Goal: Task Accomplishment & Management: Manage account settings

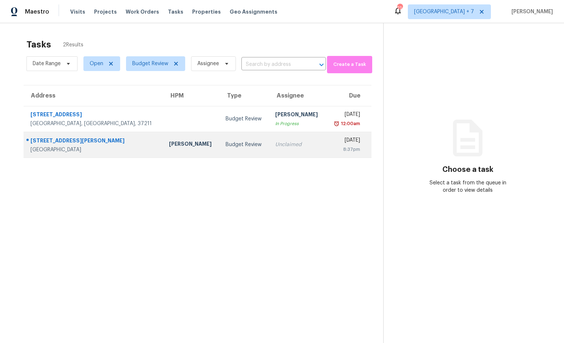
click at [163, 143] on td "[PERSON_NAME]" at bounding box center [191, 145] width 57 height 26
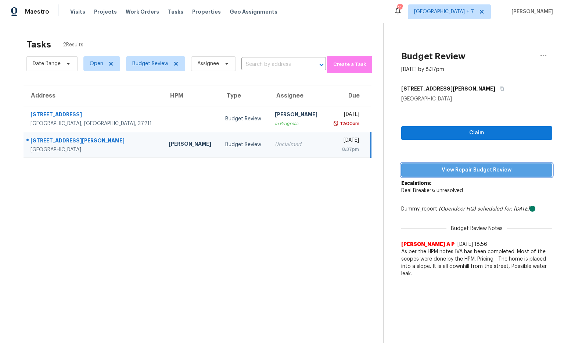
click at [445, 168] on span "View Repair Budget Review" at bounding box center [477, 169] width 140 height 9
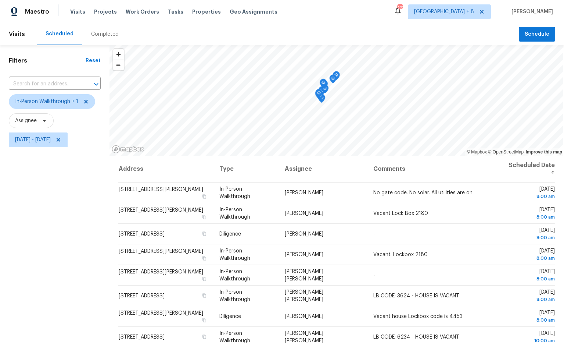
click at [356, 159] on div "© Mapbox © OpenStreetMap Improve this map Address Type Assignee Comments Schedu…" at bounding box center [337, 237] width 455 height 384
click at [472, 15] on span "Atlanta + 8" at bounding box center [449, 11] width 83 height 15
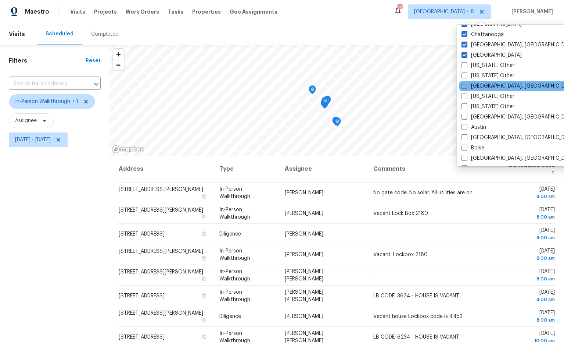
scroll to position [61, 0]
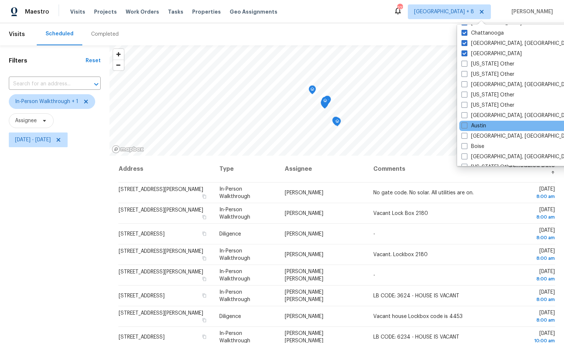
click at [488, 124] on div "Austin" at bounding box center [533, 126] width 148 height 10
click at [464, 125] on span at bounding box center [465, 125] width 6 height 6
click at [464, 125] on input "Austin" at bounding box center [464, 124] width 5 height 5
checkbox input "true"
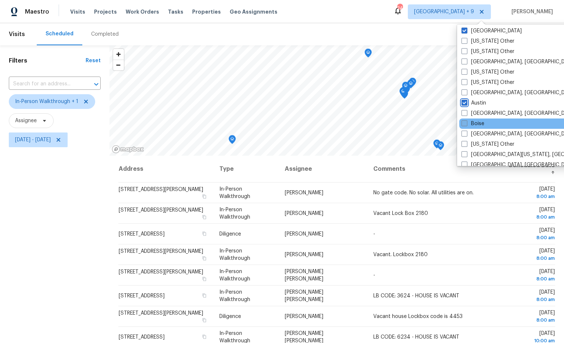
scroll to position [90, 0]
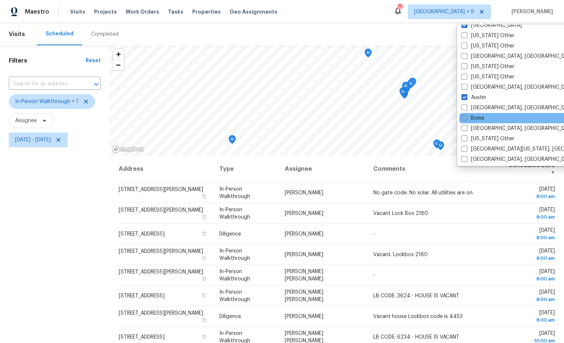
click at [466, 118] on span at bounding box center [465, 118] width 6 height 6
click at [466, 118] on input "Boise" at bounding box center [464, 116] width 5 height 5
checkbox input "true"
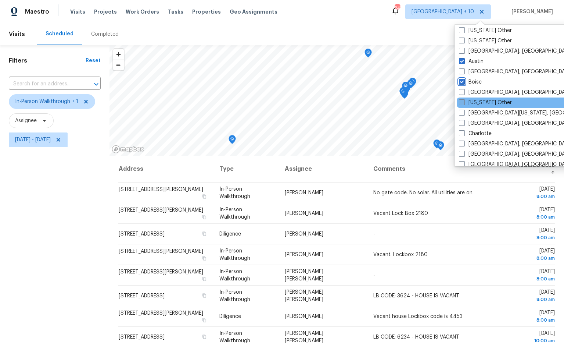
scroll to position [126, 0]
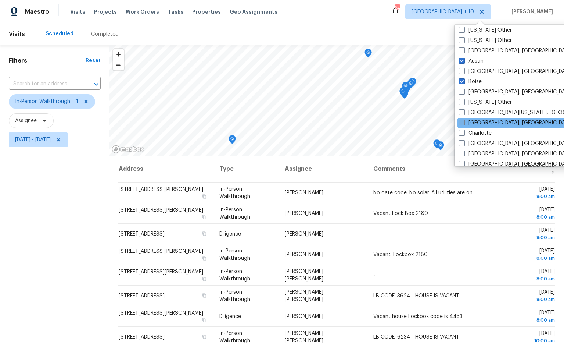
click at [462, 124] on span at bounding box center [462, 122] width 6 height 6
click at [462, 124] on input "Charleston, SC" at bounding box center [461, 121] width 5 height 5
checkbox input "true"
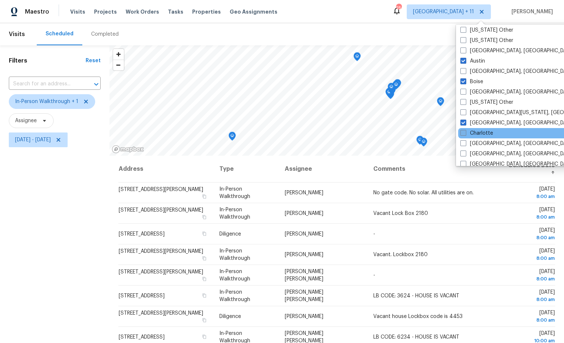
click at [464, 132] on span at bounding box center [464, 133] width 6 height 6
click at [464, 132] on input "Charlotte" at bounding box center [463, 131] width 5 height 5
checkbox input "true"
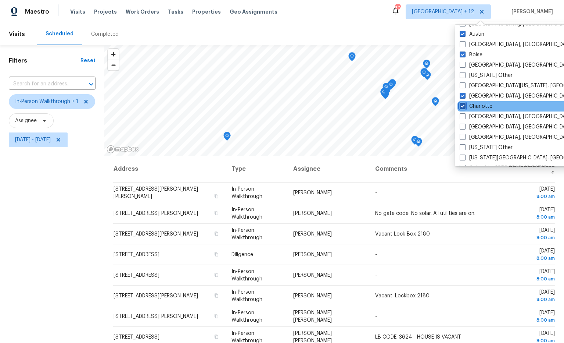
scroll to position [155, 0]
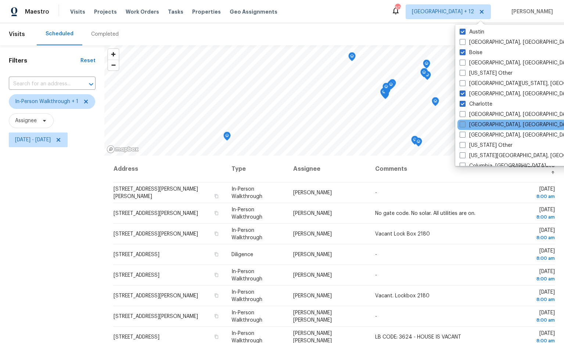
click at [463, 125] on span at bounding box center [463, 124] width 6 height 6
click at [463, 125] on input "Cincinnati, OH" at bounding box center [462, 123] width 5 height 5
checkbox input "true"
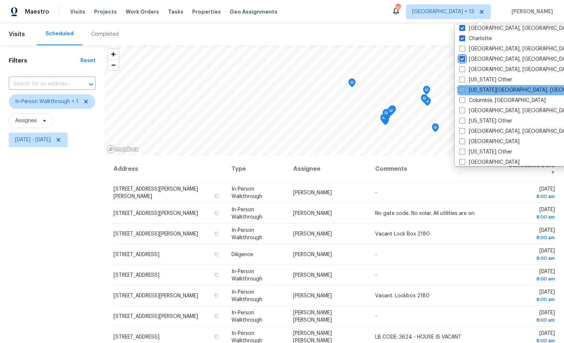
scroll to position [223, 0]
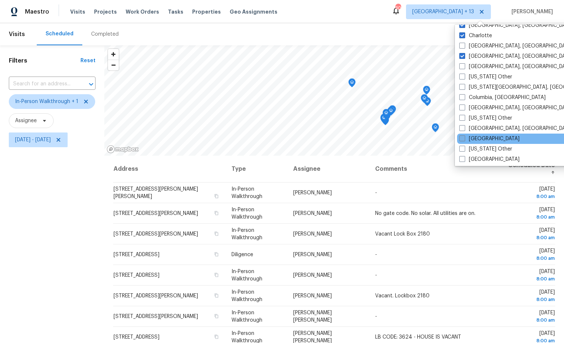
click at [464, 139] on span at bounding box center [462, 138] width 6 height 6
click at [464, 139] on input "Dallas" at bounding box center [461, 137] width 5 height 5
checkbox input "true"
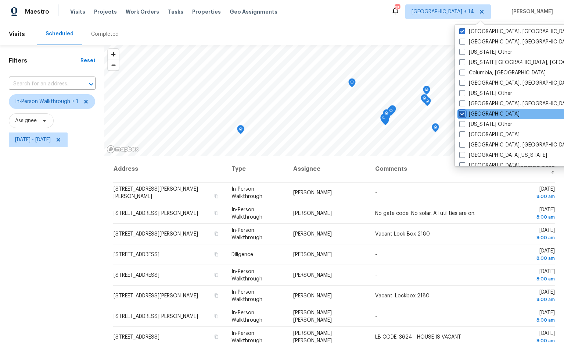
scroll to position [254, 0]
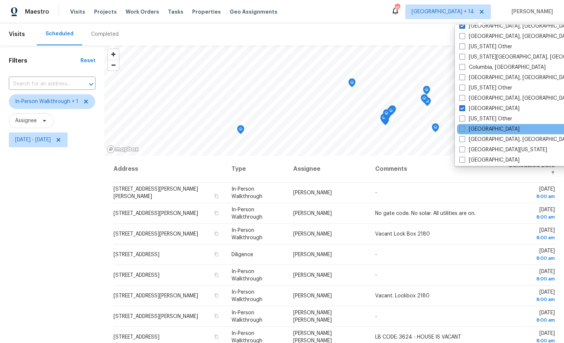
click at [461, 129] on span at bounding box center [462, 129] width 6 height 6
click at [461, 129] on input "Denver" at bounding box center [461, 127] width 5 height 5
checkbox input "true"
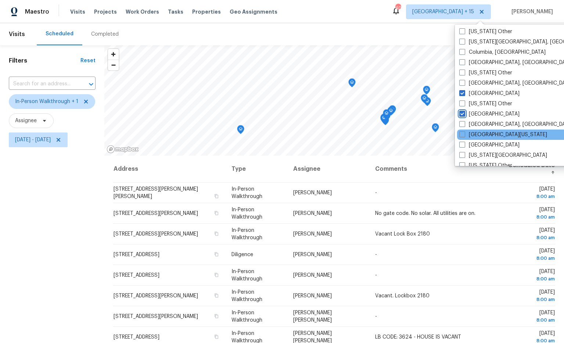
scroll to position [269, 0]
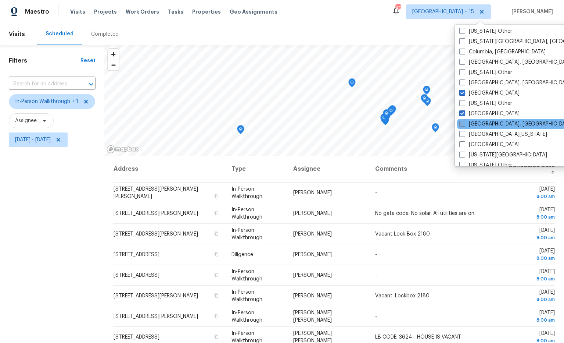
click at [463, 125] on span at bounding box center [462, 124] width 6 height 6
click at [463, 125] on input "Detroit, MI" at bounding box center [461, 122] width 5 height 5
checkbox input "true"
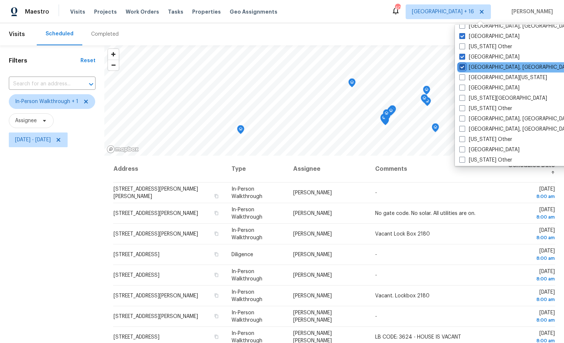
scroll to position [330, 0]
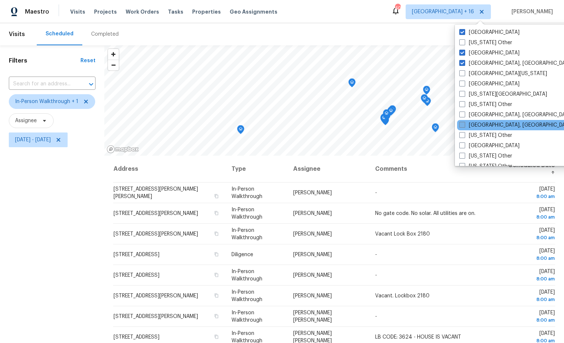
click at [465, 125] on span at bounding box center [462, 125] width 6 height 6
click at [464, 125] on input "Greenville, SC" at bounding box center [461, 123] width 5 height 5
checkbox input "true"
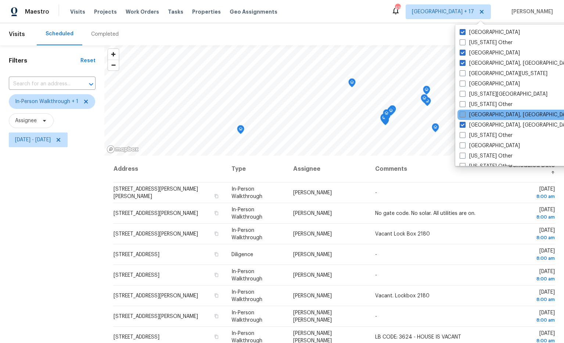
click at [465, 116] on span at bounding box center [463, 114] width 6 height 6
click at [465, 116] on input "Greensboro, NC" at bounding box center [462, 113] width 5 height 5
checkbox input "true"
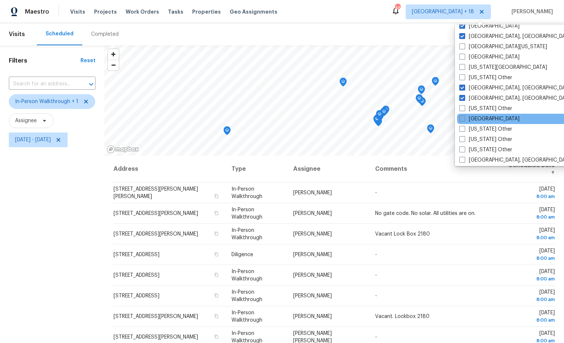
click at [461, 118] on span at bounding box center [462, 118] width 6 height 6
click at [461, 118] on input "Houston" at bounding box center [461, 117] width 5 height 5
checkbox input "true"
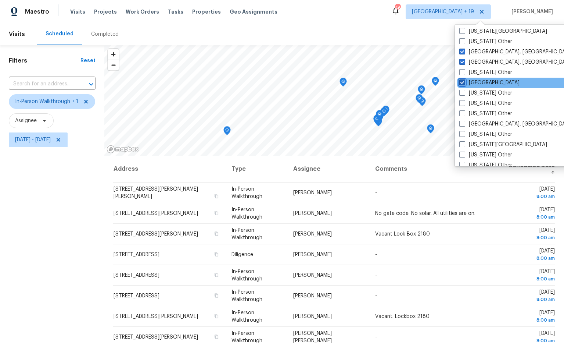
scroll to position [393, 0]
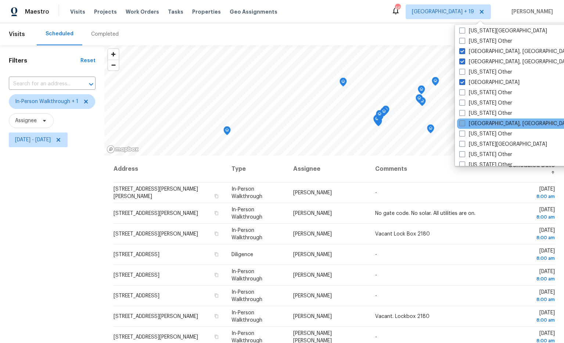
click at [464, 122] on span at bounding box center [462, 123] width 6 height 6
click at [464, 122] on input "Indianapolis, IN" at bounding box center [461, 122] width 5 height 5
checkbox input "true"
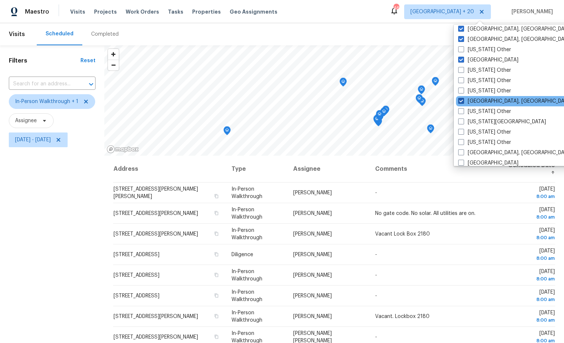
click at [464, 122] on span at bounding box center [461, 121] width 6 height 6
click at [463, 122] on input "Kansas City" at bounding box center [460, 120] width 5 height 5
checkbox input "true"
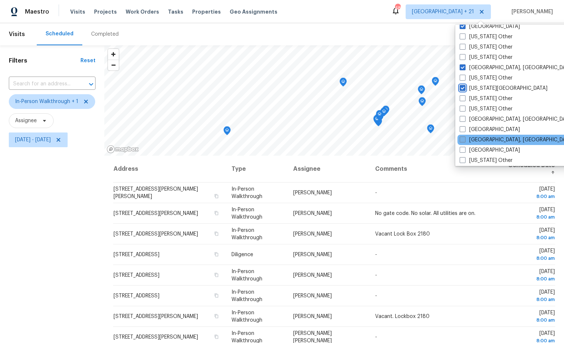
scroll to position [458, 0]
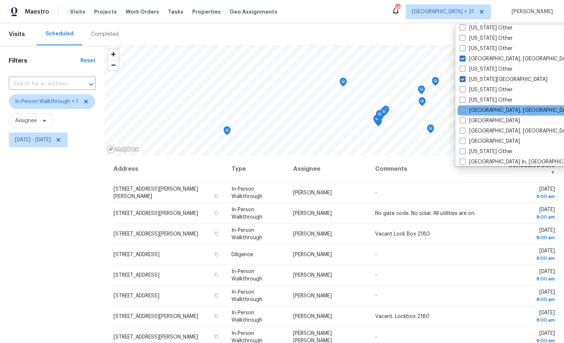
click at [464, 112] on span at bounding box center [463, 110] width 6 height 6
click at [464, 111] on input "Killeen, TX" at bounding box center [462, 109] width 5 height 5
checkbox input "true"
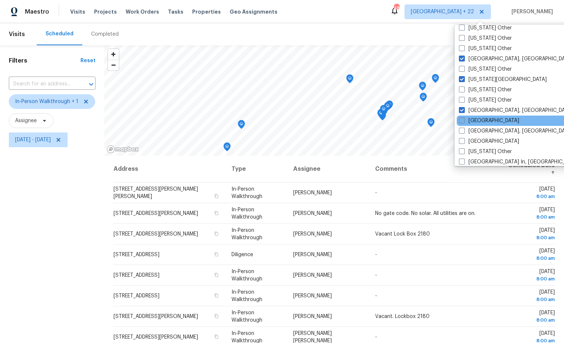
click at [463, 119] on span at bounding box center [462, 120] width 6 height 6
click at [463, 119] on input "Las Vegas" at bounding box center [461, 119] width 5 height 5
checkbox input "true"
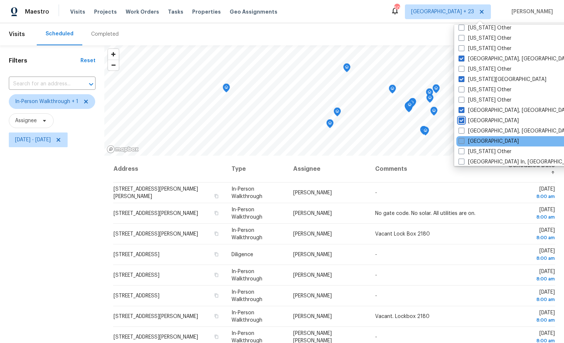
scroll to position [470, 0]
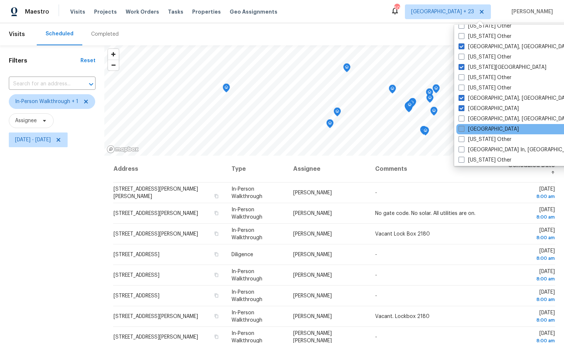
click at [463, 128] on span at bounding box center [462, 129] width 6 height 6
click at [463, 128] on input "Los Angeles" at bounding box center [461, 127] width 5 height 5
checkbox input "true"
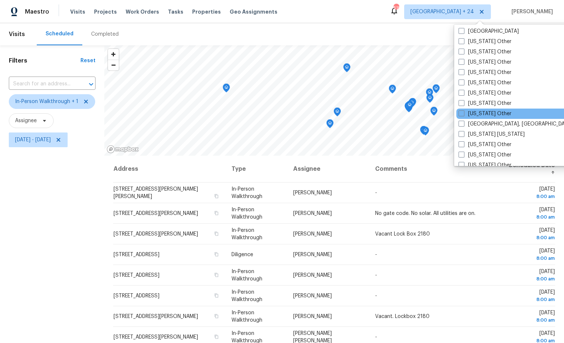
scroll to position [663, 0]
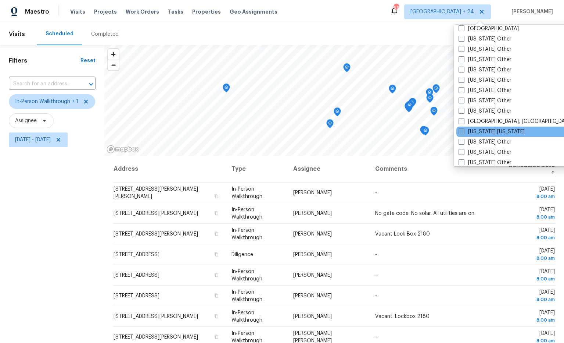
click at [462, 130] on span at bounding box center [462, 131] width 6 height 6
click at [462, 130] on input "New York New Jersey" at bounding box center [461, 130] width 5 height 5
checkbox input "true"
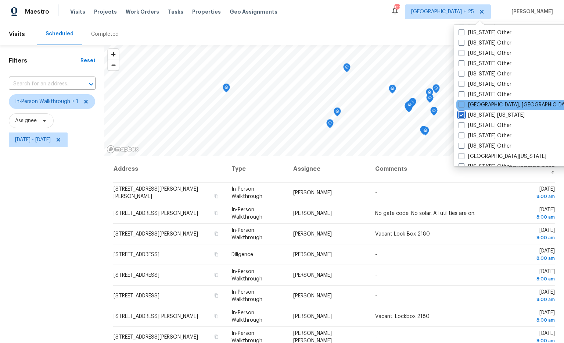
scroll to position [683, 0]
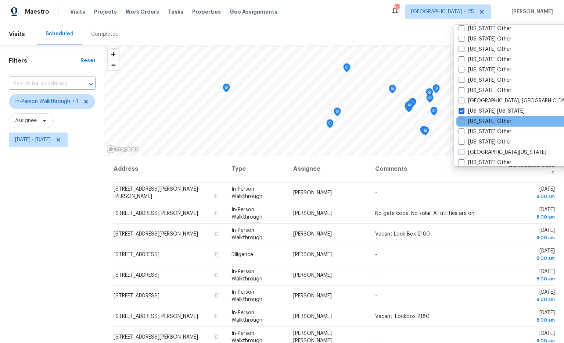
click at [462, 124] on label "New York Other" at bounding box center [485, 121] width 53 height 7
click at [462, 122] on input "New York Other" at bounding box center [461, 120] width 5 height 5
click at [463, 123] on span at bounding box center [462, 121] width 6 height 6
click at [463, 122] on input "New York Other" at bounding box center [461, 120] width 5 height 5
checkbox input "false"
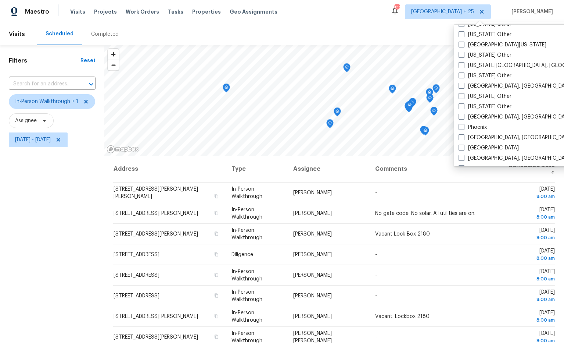
scroll to position [803, 0]
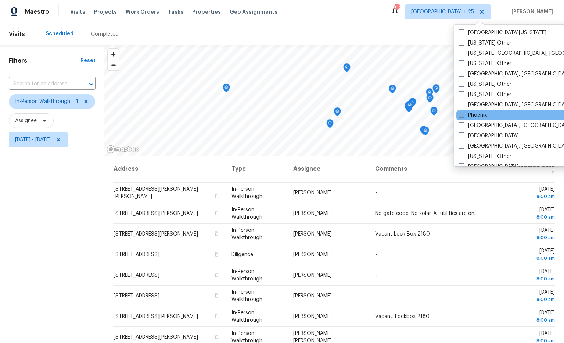
click at [461, 114] on span at bounding box center [462, 115] width 6 height 6
click at [461, 114] on input "Phoenix" at bounding box center [461, 113] width 5 height 5
checkbox input "true"
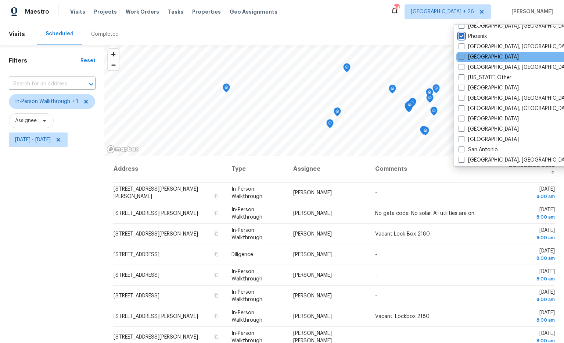
scroll to position [885, 0]
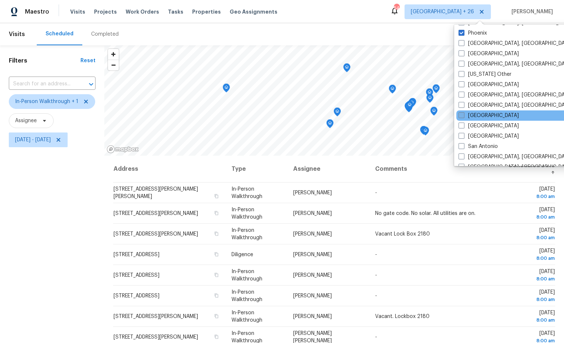
click at [464, 114] on span at bounding box center [462, 115] width 6 height 6
click at [464, 114] on input "Riverside" at bounding box center [461, 114] width 5 height 5
checkbox input "true"
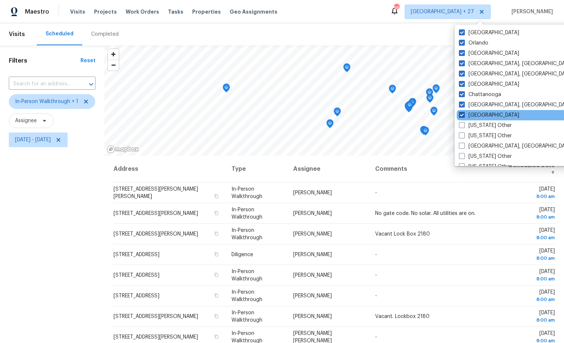
scroll to position [8, 0]
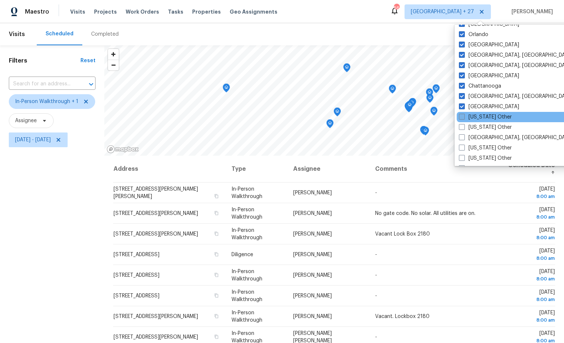
click at [479, 114] on label "Alabama Other" at bounding box center [485, 116] width 53 height 7
click at [464, 114] on input "Alabama Other" at bounding box center [461, 115] width 5 height 5
checkbox input "true"
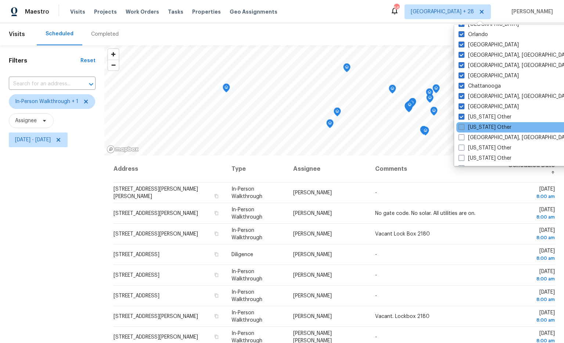
click at [464, 125] on span at bounding box center [462, 127] width 6 height 6
click at [464, 125] on input "Alaska Other" at bounding box center [461, 126] width 5 height 5
checkbox input "true"
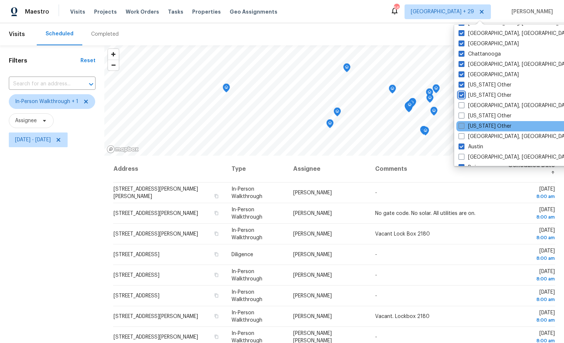
scroll to position [41, 0]
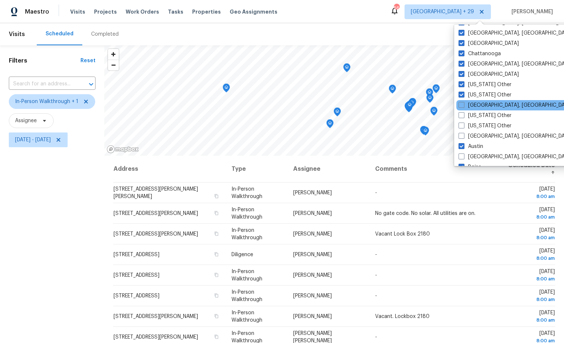
click at [462, 107] on span at bounding box center [462, 105] width 6 height 6
click at [462, 106] on input "Albuquerque, NM" at bounding box center [461, 103] width 5 height 5
checkbox input "true"
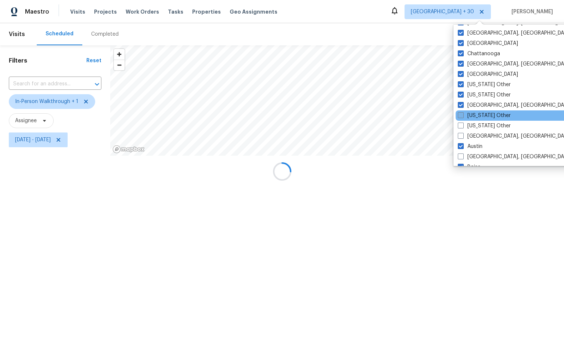
click at [464, 114] on span at bounding box center [461, 115] width 6 height 6
click at [463, 114] on input "Arizona Other" at bounding box center [460, 114] width 5 height 5
checkbox input "true"
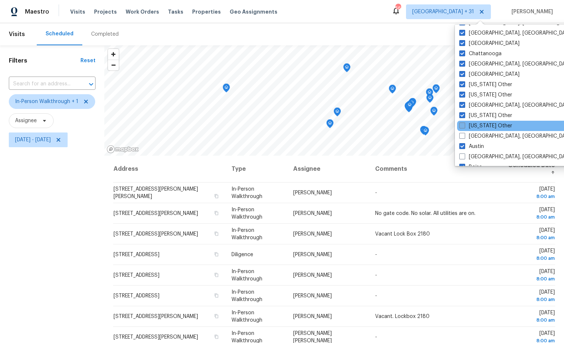
click at [462, 126] on span at bounding box center [462, 125] width 6 height 6
click at [462, 126] on input "Arkansas Other" at bounding box center [461, 124] width 5 height 5
checkbox input "true"
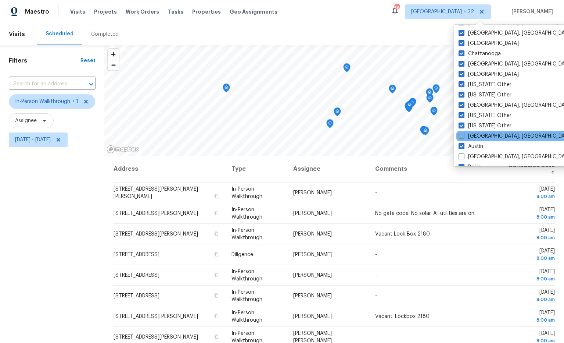
click at [462, 135] on span at bounding box center [462, 136] width 6 height 6
click at [462, 135] on input "Asheville, NC" at bounding box center [461, 134] width 5 height 5
checkbox input "true"
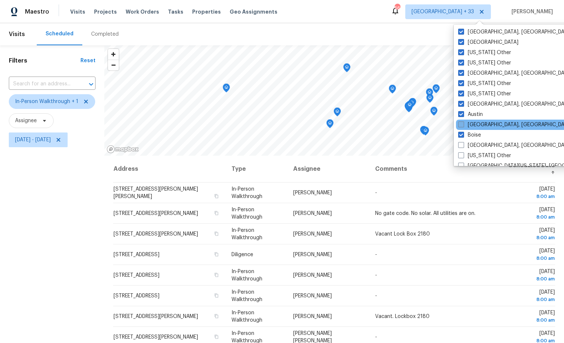
click at [460, 125] on span at bounding box center [461, 124] width 6 height 6
click at [460, 125] on input "Baltimore, MD" at bounding box center [460, 123] width 5 height 5
checkbox input "true"
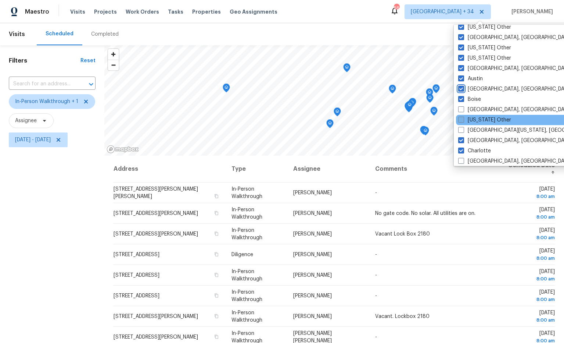
scroll to position [109, 0]
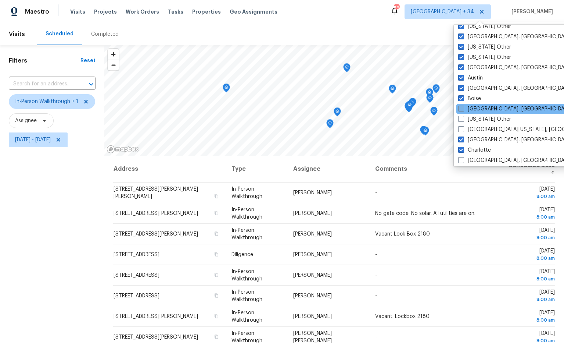
click at [464, 110] on span at bounding box center [461, 108] width 6 height 6
click at [463, 110] on input "Boston, MA" at bounding box center [460, 107] width 5 height 5
checkbox input "true"
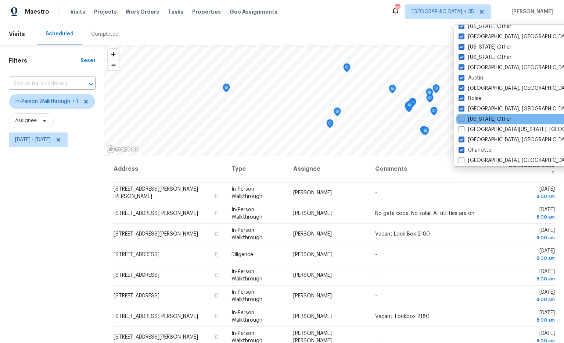
click at [463, 119] on span at bounding box center [462, 119] width 6 height 6
click at [463, 119] on input "California Other" at bounding box center [461, 117] width 5 height 5
checkbox input "true"
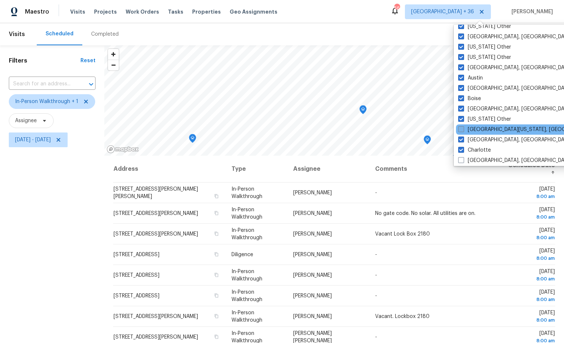
drag, startPoint x: 462, startPoint y: 128, endPoint x: 469, endPoint y: 127, distance: 6.3
click at [462, 128] on span at bounding box center [461, 129] width 6 height 6
click at [462, 128] on input "Central California, CA" at bounding box center [460, 128] width 5 height 5
checkbox input "true"
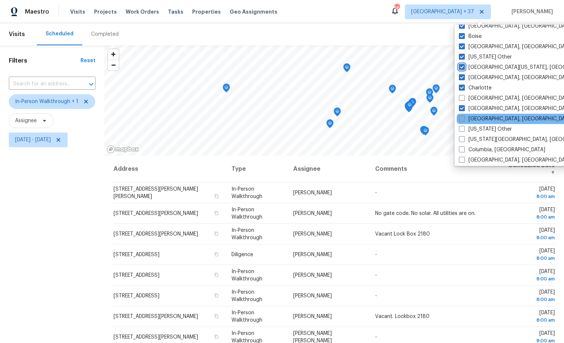
scroll to position [172, 0]
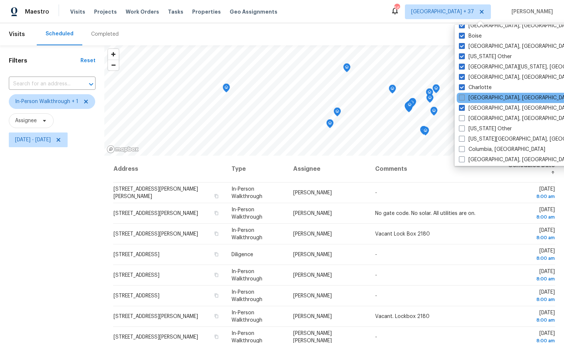
click at [462, 98] on span at bounding box center [462, 97] width 6 height 6
click at [462, 98] on input "Chicago, IL" at bounding box center [461, 96] width 5 height 5
checkbox input "true"
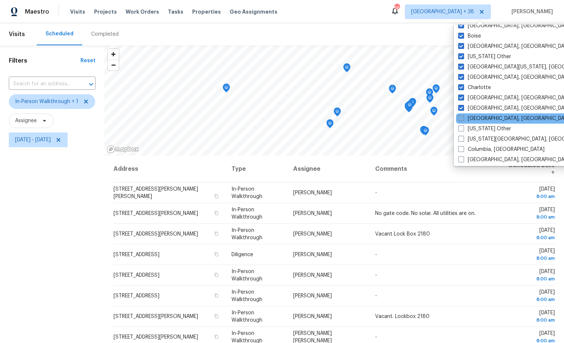
click at [464, 117] on span at bounding box center [461, 118] width 6 height 6
click at [463, 117] on input "Cleveland, OH" at bounding box center [460, 117] width 5 height 5
checkbox input "true"
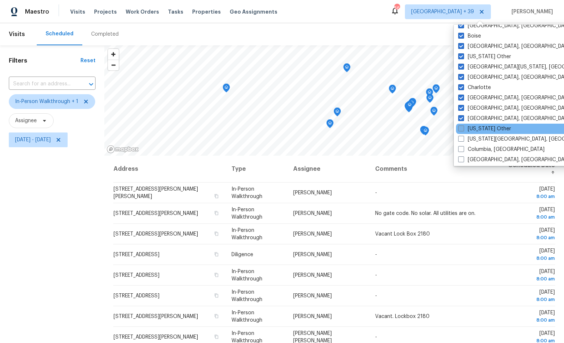
click at [461, 127] on span at bounding box center [461, 128] width 6 height 6
click at [461, 127] on input "Colorado Other" at bounding box center [460, 127] width 5 height 5
checkbox input "true"
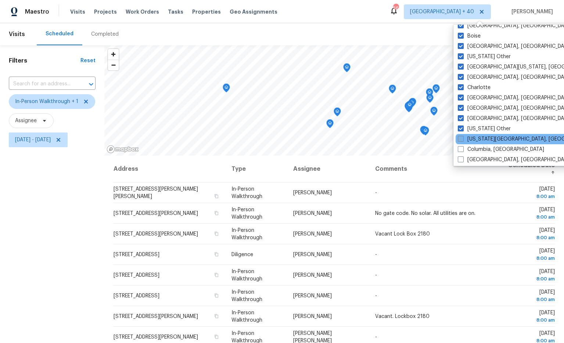
click at [461, 136] on span at bounding box center [461, 139] width 6 height 6
click at [461, 135] on input "Colorado Springs, CO" at bounding box center [460, 137] width 5 height 5
checkbox input "true"
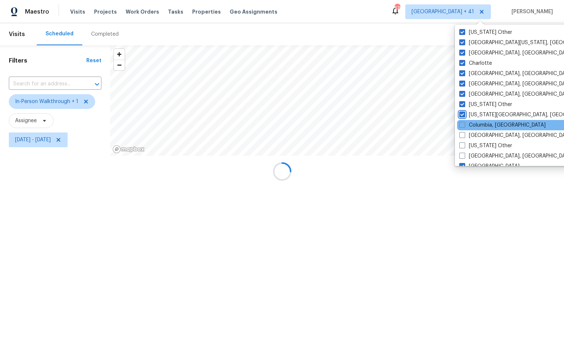
scroll to position [201, 0]
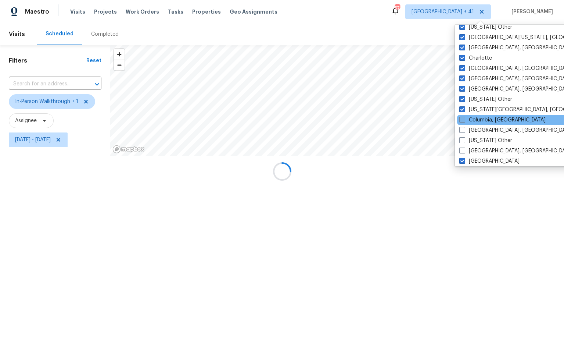
click at [461, 121] on span at bounding box center [462, 120] width 6 height 6
click at [461, 121] on input "Columbia, SC" at bounding box center [461, 118] width 5 height 5
checkbox input "true"
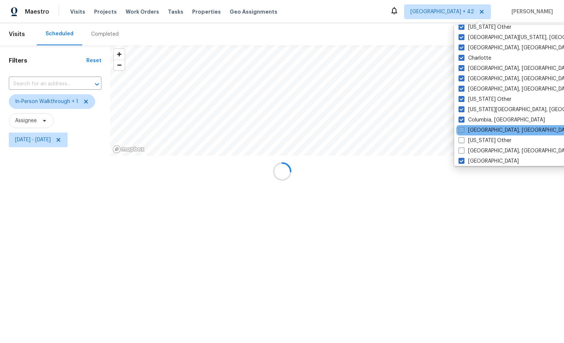
drag, startPoint x: 461, startPoint y: 129, endPoint x: 474, endPoint y: 134, distance: 13.7
click at [461, 129] on span at bounding box center [462, 130] width 6 height 6
click at [461, 129] on input "Columbus, OH" at bounding box center [461, 128] width 5 height 5
checkbox input "true"
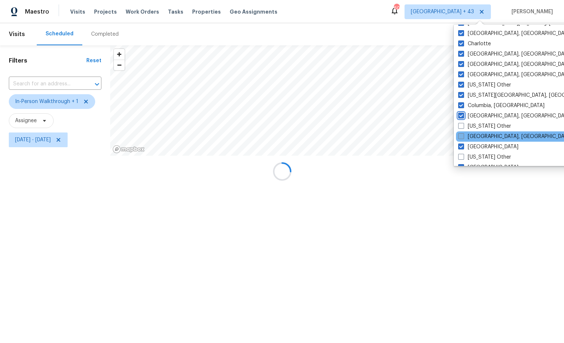
scroll to position [219, 0]
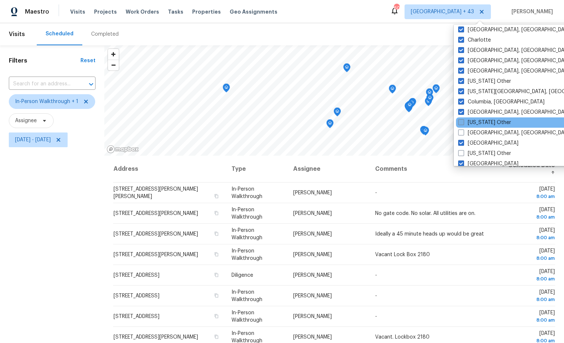
click at [462, 124] on span at bounding box center [461, 122] width 6 height 6
click at [462, 124] on input "Connecticut Other" at bounding box center [460, 121] width 5 height 5
checkbox input "true"
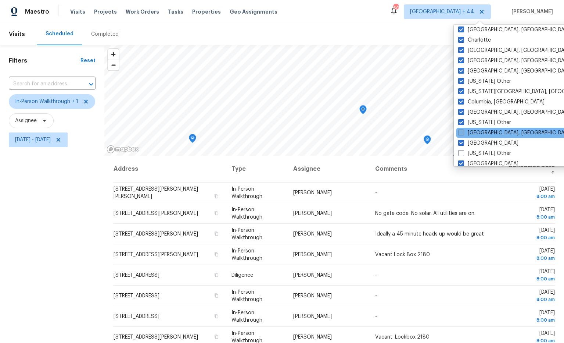
click at [462, 129] on span at bounding box center [461, 132] width 6 height 6
click at [462, 129] on input "Corpus Christi, TX" at bounding box center [460, 131] width 5 height 5
checkbox input "true"
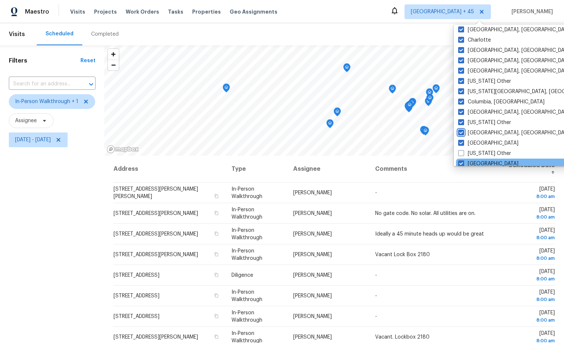
scroll to position [250, 0]
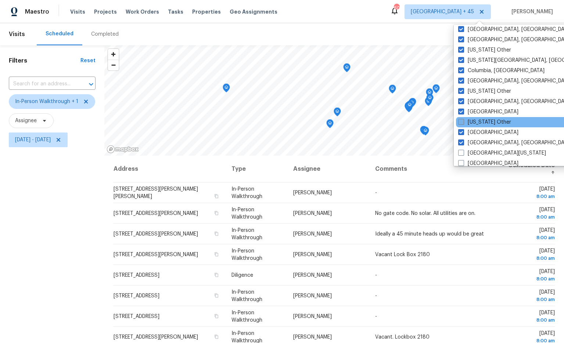
click at [462, 119] on span at bounding box center [461, 122] width 6 height 6
click at [462, 119] on input "Delaware Other" at bounding box center [460, 120] width 5 height 5
checkbox input "true"
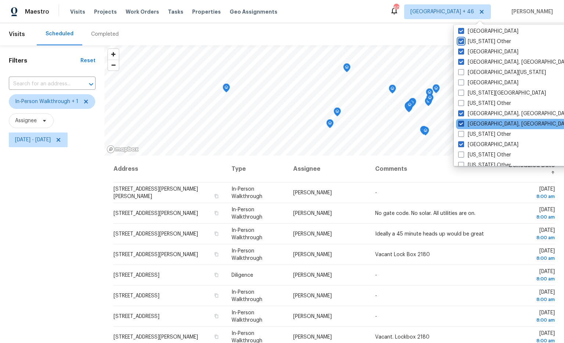
scroll to position [334, 0]
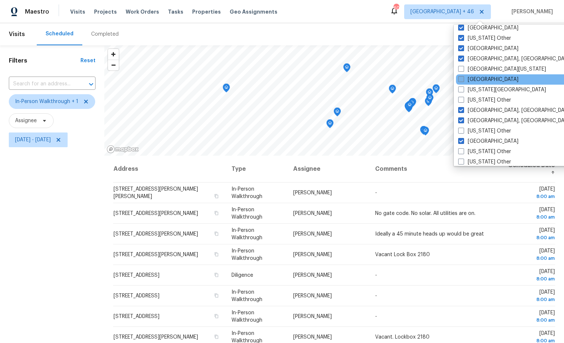
drag, startPoint x: 461, startPoint y: 69, endPoint x: 460, endPoint y: 78, distance: 9.6
click at [461, 69] on span at bounding box center [461, 69] width 6 height 6
click at [461, 69] on input "East Texas" at bounding box center [460, 67] width 5 height 5
checkbox input "true"
click at [460, 80] on span at bounding box center [462, 79] width 6 height 6
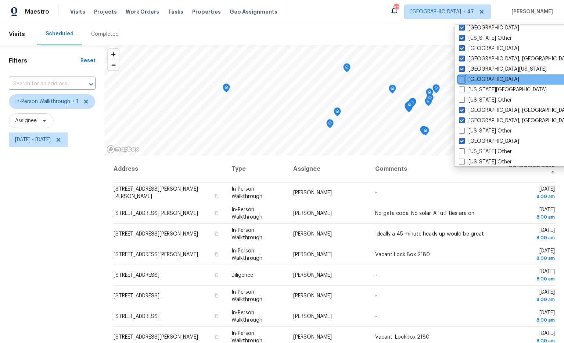
click at [460, 80] on input "El Paso" at bounding box center [461, 78] width 5 height 5
checkbox input "true"
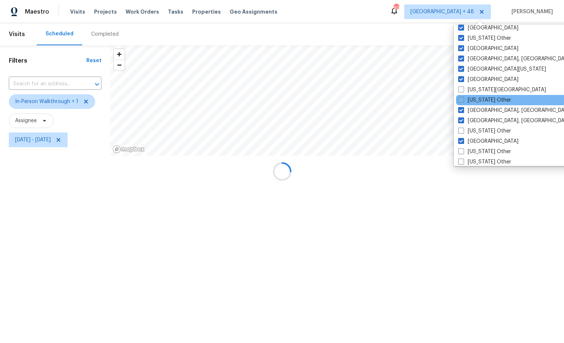
drag, startPoint x: 461, startPoint y: 89, endPoint x: 462, endPoint y: 94, distance: 5.3
click at [461, 89] on span at bounding box center [461, 89] width 6 height 6
click at [461, 89] on input "Florida Panhandle" at bounding box center [460, 88] width 5 height 5
checkbox input "true"
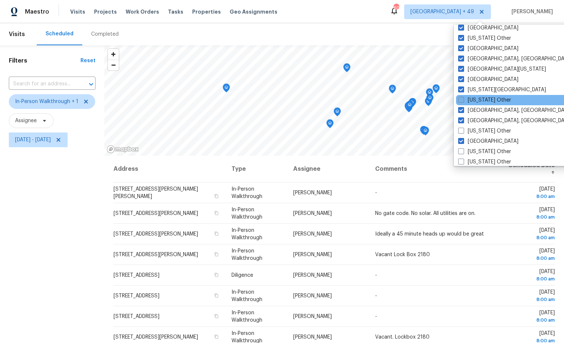
click at [462, 97] on span at bounding box center [461, 100] width 6 height 6
click at [462, 97] on input "Georgia Other" at bounding box center [460, 98] width 5 height 5
checkbox input "true"
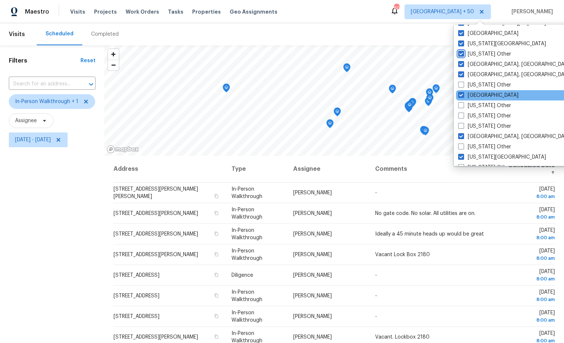
scroll to position [383, 0]
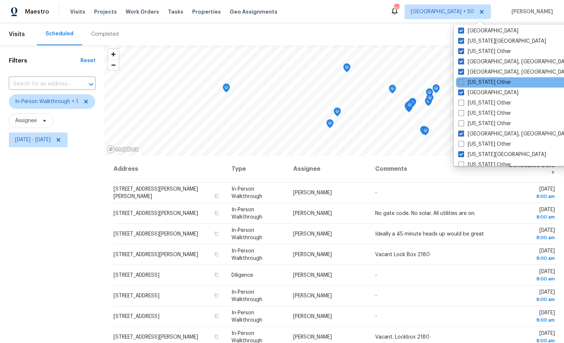
drag, startPoint x: 458, startPoint y: 81, endPoint x: 459, endPoint y: 85, distance: 5.0
click at [458, 81] on span at bounding box center [461, 82] width 6 height 6
click at [458, 81] on input "Hawaii Other" at bounding box center [460, 81] width 5 height 5
checkbox input "true"
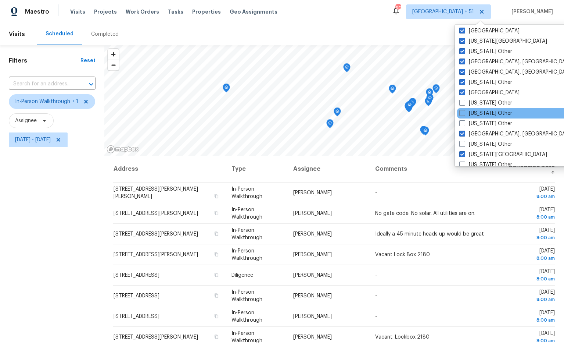
drag, startPoint x: 463, startPoint y: 103, endPoint x: 462, endPoint y: 108, distance: 4.5
click at [462, 103] on span at bounding box center [462, 103] width 6 height 6
click at [462, 103] on input "Idaho Other" at bounding box center [461, 101] width 5 height 5
checkbox input "true"
drag, startPoint x: 462, startPoint y: 110, endPoint x: 489, endPoint y: 110, distance: 26.8
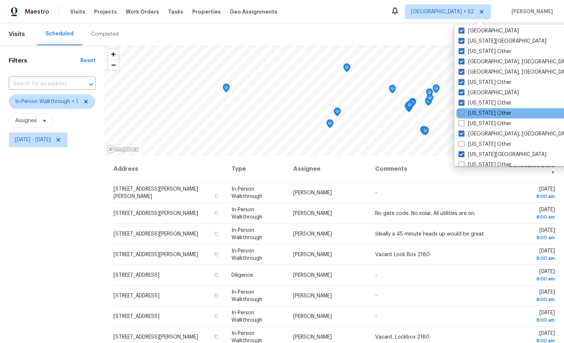
click at [462, 110] on label "Illinois Other" at bounding box center [485, 113] width 53 height 7
click at [462, 110] on input "Illinois Other" at bounding box center [461, 112] width 5 height 5
checkbox input "true"
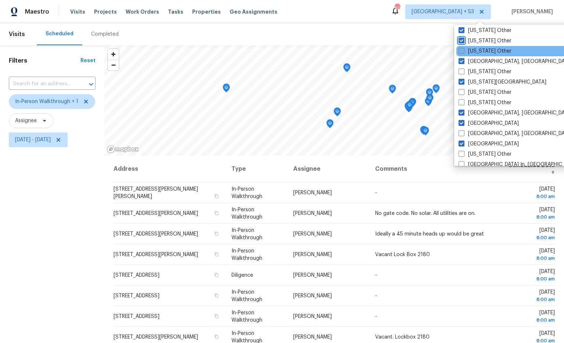
scroll to position [458, 0]
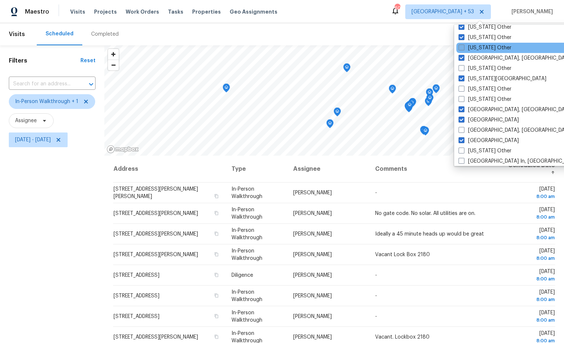
click at [460, 47] on span at bounding box center [462, 47] width 6 height 6
click at [460, 47] on input "Indiana Other" at bounding box center [461, 46] width 5 height 5
checkbox input "true"
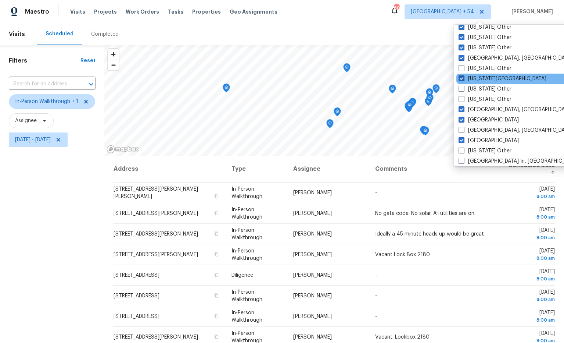
drag, startPoint x: 464, startPoint y: 68, endPoint x: 461, endPoint y: 76, distance: 8.3
click at [463, 68] on span at bounding box center [462, 68] width 6 height 6
click at [463, 68] on input "Iowa Other" at bounding box center [461, 67] width 5 height 5
checkbox input "true"
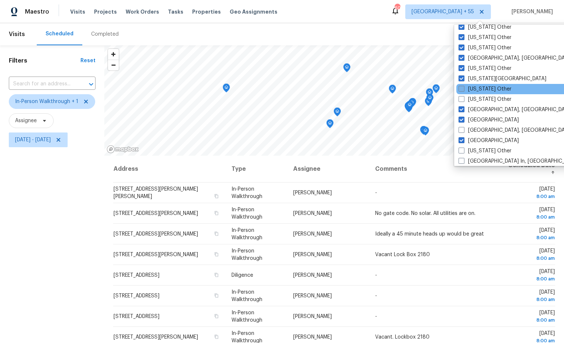
drag, startPoint x: 461, startPoint y: 88, endPoint x: 464, endPoint y: 92, distance: 4.6
click at [461, 88] on span at bounding box center [462, 89] width 6 height 6
click at [461, 88] on input "Kansas Other" at bounding box center [461, 87] width 5 height 5
checkbox input "true"
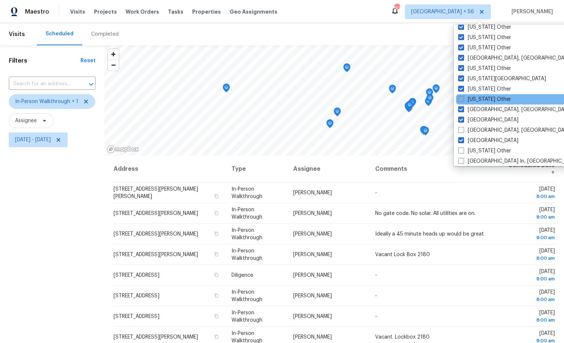
click at [464, 96] on span at bounding box center [461, 99] width 6 height 6
click at [463, 96] on input "Kentucky Other" at bounding box center [460, 98] width 5 height 5
checkbox input "true"
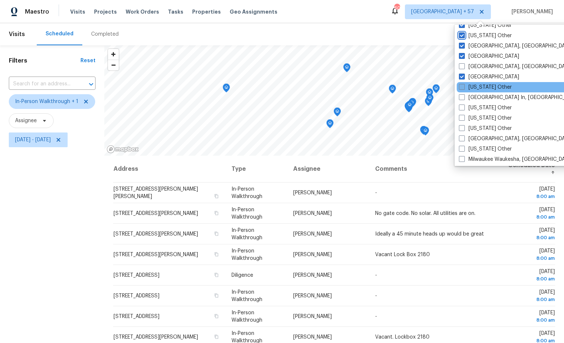
scroll to position [536, 0]
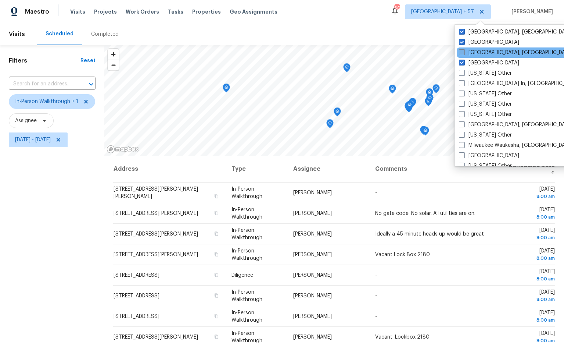
click at [473, 53] on label "Little Rock, AR" at bounding box center [516, 52] width 114 height 7
click at [464, 53] on input "Little Rock, AR" at bounding box center [461, 51] width 5 height 5
checkbox input "true"
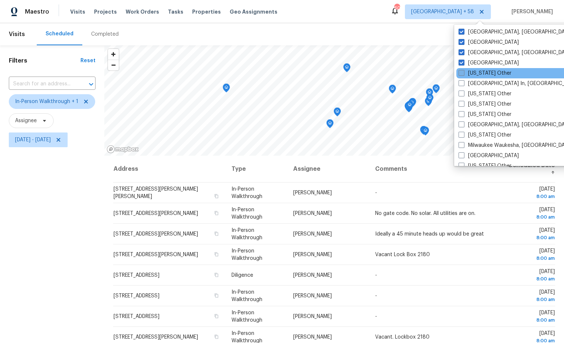
click at [457, 77] on div "Louisiana Other" at bounding box center [531, 73] width 148 height 10
click at [461, 73] on span at bounding box center [462, 73] width 6 height 6
click at [461, 73] on input "Louisiana Other" at bounding box center [461, 71] width 5 height 5
checkbox input "true"
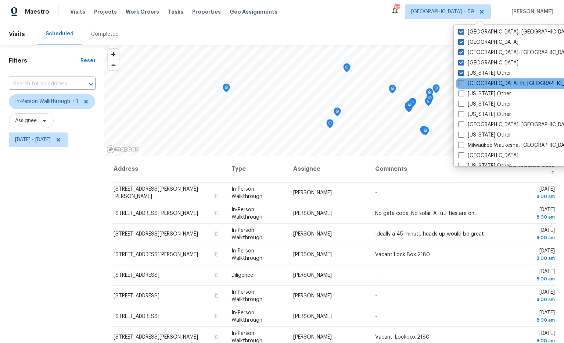
click at [461, 81] on span at bounding box center [461, 83] width 6 height 6
click at [461, 81] on input "Louisville In, KY" at bounding box center [460, 82] width 5 height 5
checkbox input "true"
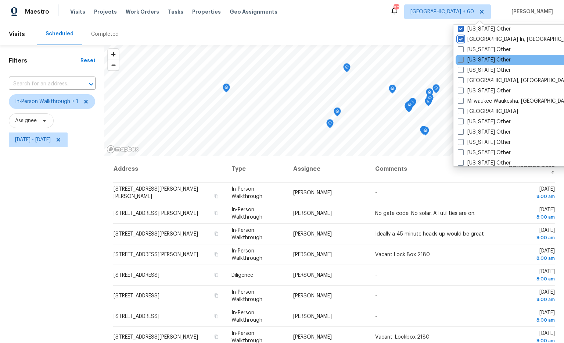
scroll to position [582, 0]
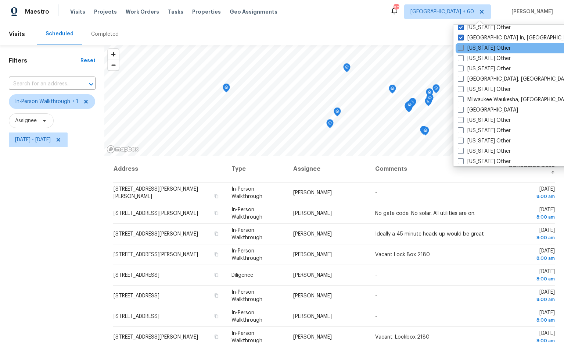
click at [461, 49] on span at bounding box center [461, 48] width 6 height 6
click at [461, 49] on input "Maine Other" at bounding box center [460, 46] width 5 height 5
checkbox input "true"
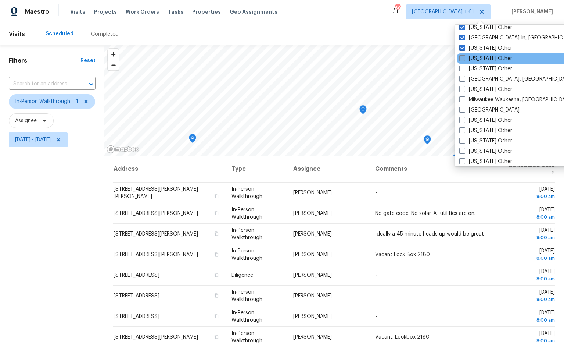
click at [462, 57] on span at bounding box center [462, 58] width 6 height 6
click at [462, 57] on input "Maryland Other" at bounding box center [461, 57] width 5 height 5
checkbox input "true"
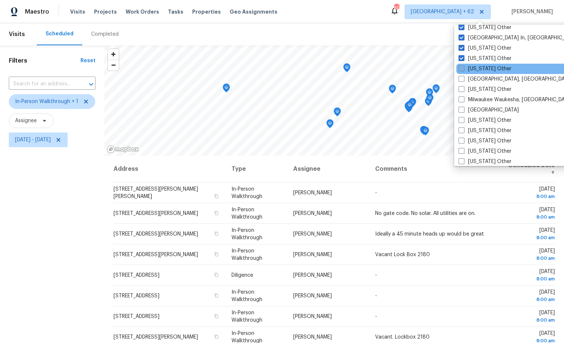
click at [464, 68] on span at bounding box center [462, 68] width 6 height 6
click at [464, 68] on input "Massachusetts Other" at bounding box center [461, 67] width 5 height 5
checkbox input "true"
click at [462, 78] on span at bounding box center [461, 79] width 6 height 6
click at [462, 78] on input "Memphis, TN" at bounding box center [460, 77] width 5 height 5
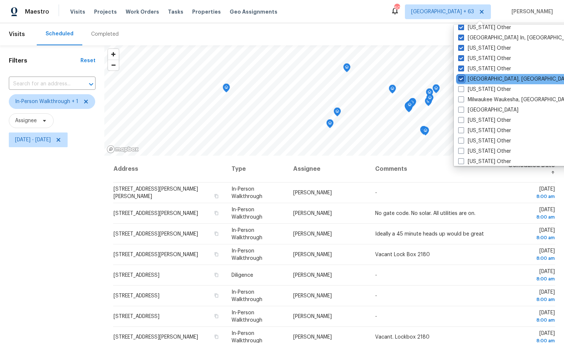
checkbox input "true"
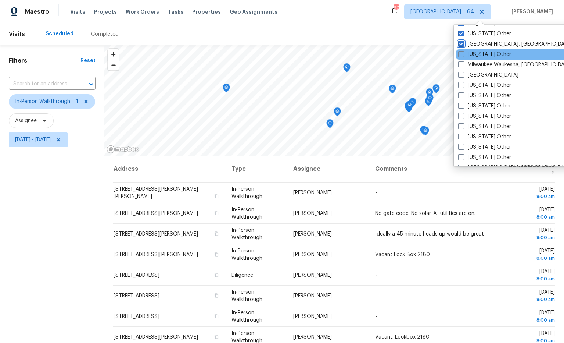
scroll to position [623, 0]
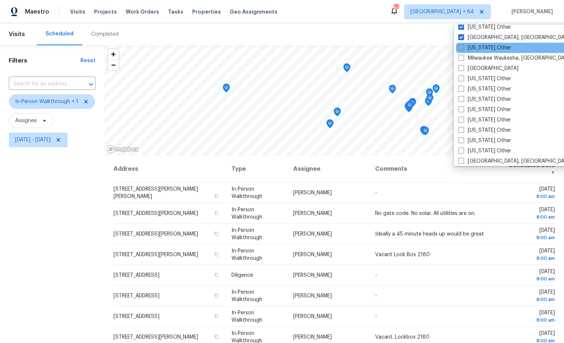
click at [462, 47] on span at bounding box center [461, 47] width 6 height 6
click at [462, 47] on input "Michigan Other" at bounding box center [460, 46] width 5 height 5
checkbox input "true"
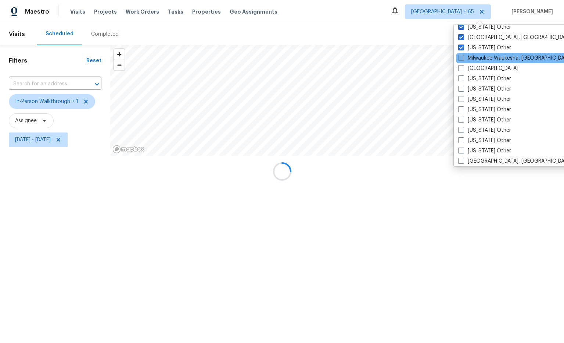
click at [461, 59] on span at bounding box center [461, 58] width 6 height 6
click at [461, 59] on input "Milwaukee Waukesha, WI" at bounding box center [460, 56] width 5 height 5
checkbox input "true"
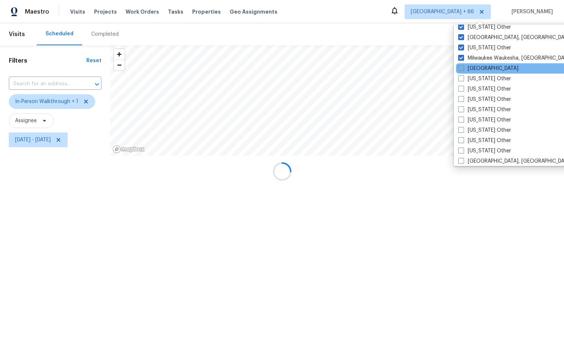
click at [461, 69] on span at bounding box center [461, 68] width 6 height 6
click at [461, 69] on input "Minneapolis" at bounding box center [460, 67] width 5 height 5
checkbox input "true"
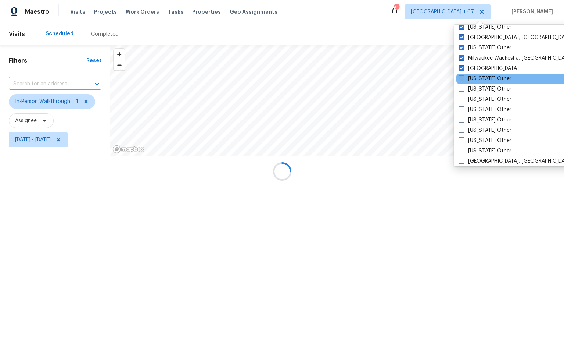
click at [460, 76] on span at bounding box center [462, 78] width 6 height 6
click at [460, 76] on input "Minnesota Other" at bounding box center [461, 77] width 5 height 5
checkbox input "true"
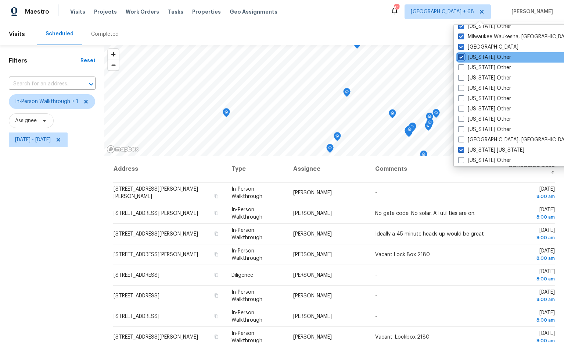
scroll to position [656, 0]
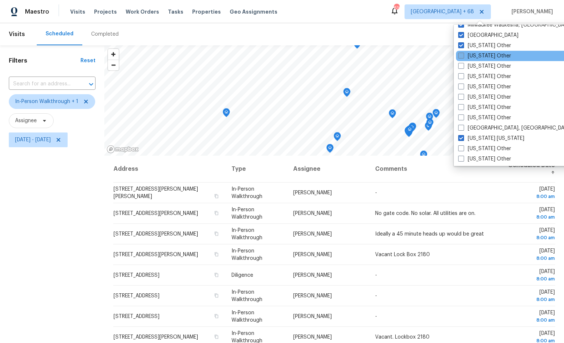
click at [459, 56] on span at bounding box center [461, 56] width 6 height 6
click at [459, 56] on input "Mississippi Other" at bounding box center [460, 54] width 5 height 5
checkbox input "true"
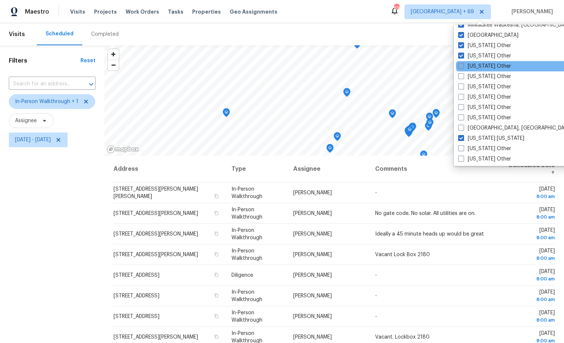
click at [461, 65] on span at bounding box center [461, 66] width 6 height 6
click at [461, 65] on input "Missouri Other" at bounding box center [460, 64] width 5 height 5
checkbox input "true"
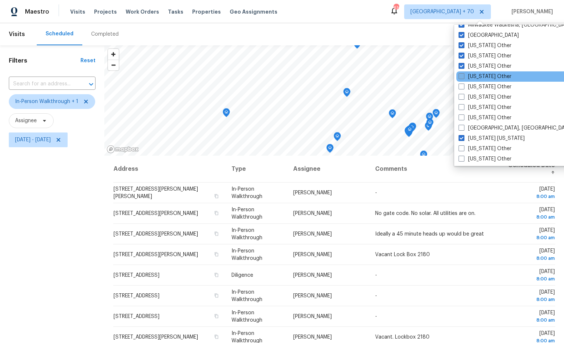
click at [461, 75] on span at bounding box center [462, 76] width 6 height 6
click at [461, 75] on input "Montana Other" at bounding box center [461, 75] width 5 height 5
checkbox input "true"
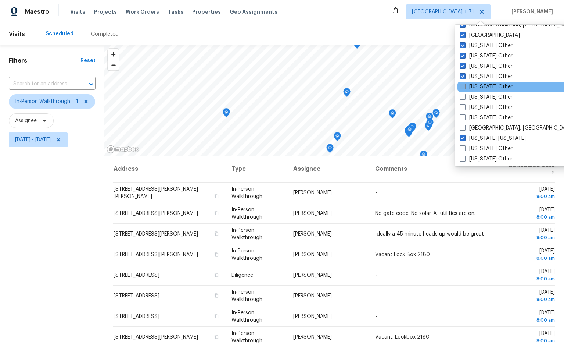
click at [462, 83] on span at bounding box center [463, 86] width 6 height 6
click at [462, 83] on input "Nebraska Other" at bounding box center [462, 85] width 5 height 5
checkbox input "true"
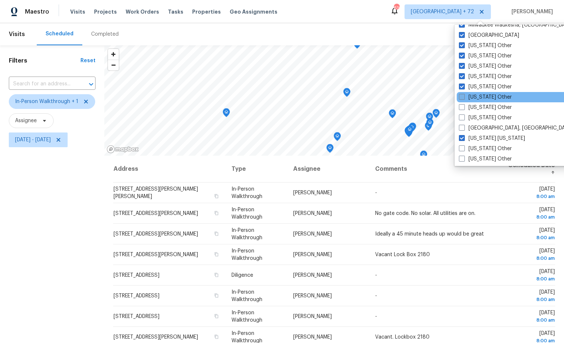
click at [463, 95] on span at bounding box center [462, 97] width 6 height 6
click at [463, 95] on input "Nevada Other" at bounding box center [461, 95] width 5 height 5
checkbox input "true"
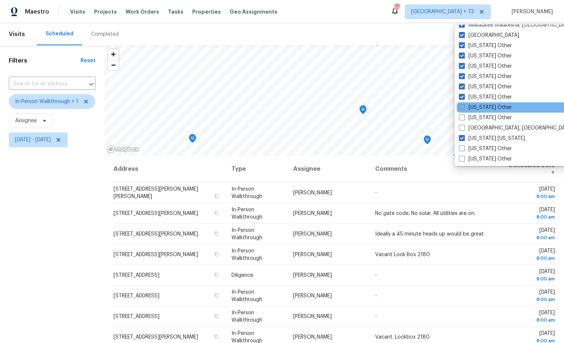
click at [462, 105] on span at bounding box center [462, 107] width 6 height 6
click at [462, 105] on input "New Hampshire Other" at bounding box center [461, 106] width 5 height 5
checkbox input "true"
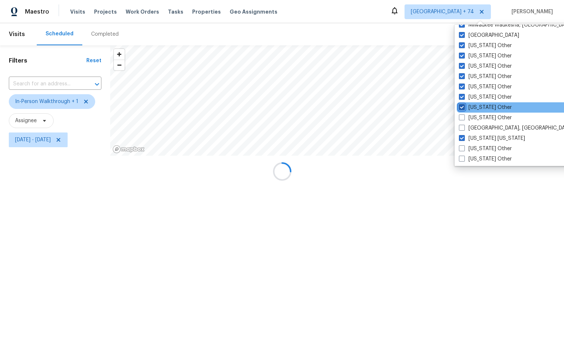
scroll to position [655, 0]
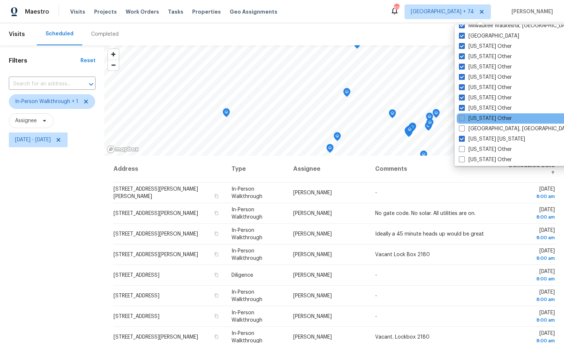
click at [460, 117] on span at bounding box center [462, 118] width 6 height 6
click at [460, 117] on input "New Mexico Other" at bounding box center [461, 117] width 5 height 5
checkbox input "true"
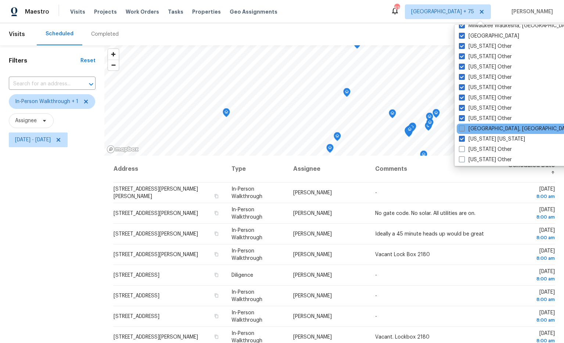
click at [460, 127] on span at bounding box center [462, 128] width 6 height 6
click at [460, 127] on input "New Orleans, LA" at bounding box center [461, 127] width 5 height 5
checkbox input "true"
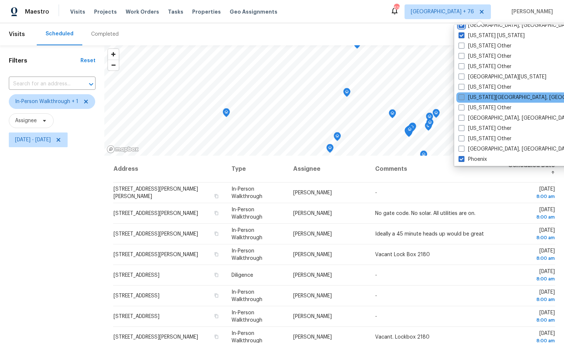
scroll to position [759, 0]
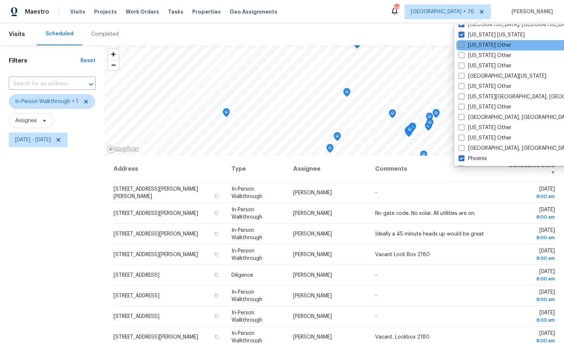
click at [461, 45] on span at bounding box center [462, 45] width 6 height 6
click at [461, 45] on input "New York Other" at bounding box center [461, 44] width 5 height 5
checkbox input "true"
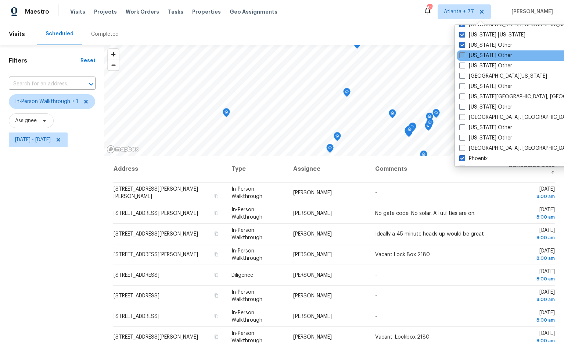
click at [460, 55] on span at bounding box center [462, 55] width 6 height 6
click at [460, 55] on input "North Carolina Other" at bounding box center [461, 54] width 5 height 5
checkbox input "true"
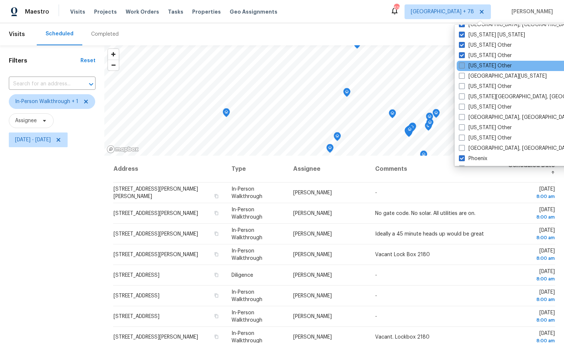
click at [461, 63] on span at bounding box center [462, 65] width 6 height 6
click at [461, 63] on input "North Dakota Other" at bounding box center [461, 64] width 5 height 5
checkbox input "true"
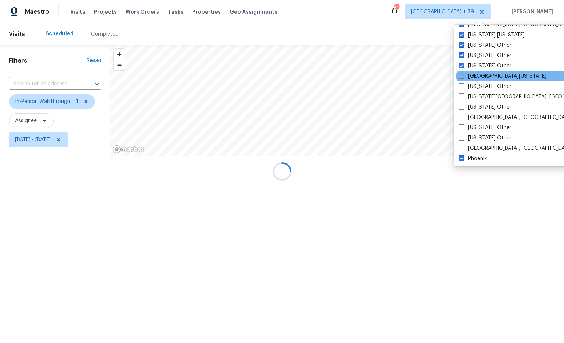
click at [463, 77] on span at bounding box center [462, 76] width 6 height 6
click at [463, 77] on input "Northern Colorado" at bounding box center [461, 74] width 5 height 5
checkbox input "true"
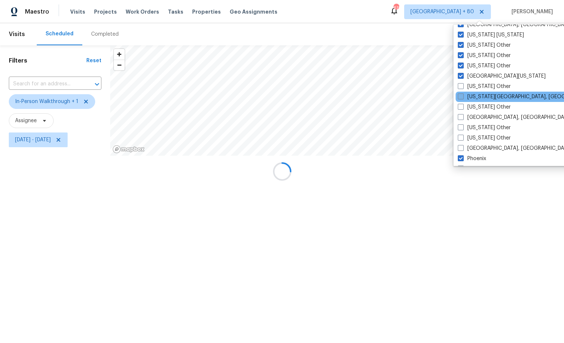
drag, startPoint x: 462, startPoint y: 85, endPoint x: 464, endPoint y: 96, distance: 11.2
click at [462, 84] on span at bounding box center [461, 86] width 6 height 6
click at [462, 84] on input "Ohio Other" at bounding box center [460, 85] width 5 height 5
checkbox input "true"
click at [463, 96] on span at bounding box center [462, 96] width 6 height 6
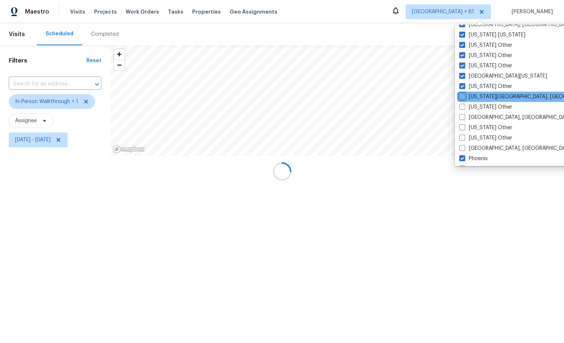
click at [463, 96] on input "Oklahoma City, OK" at bounding box center [461, 95] width 5 height 5
checkbox input "true"
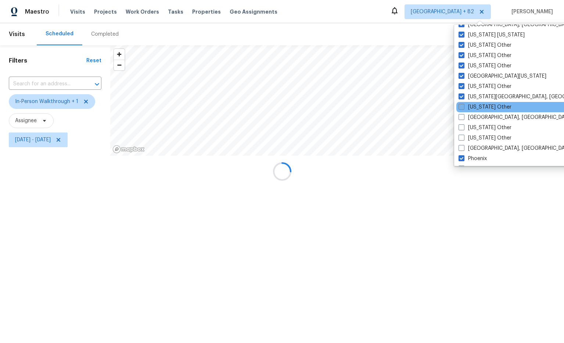
click at [459, 106] on span at bounding box center [462, 107] width 6 height 6
click at [459, 106] on input "Oklahoma Other" at bounding box center [461, 105] width 5 height 5
checkbox input "true"
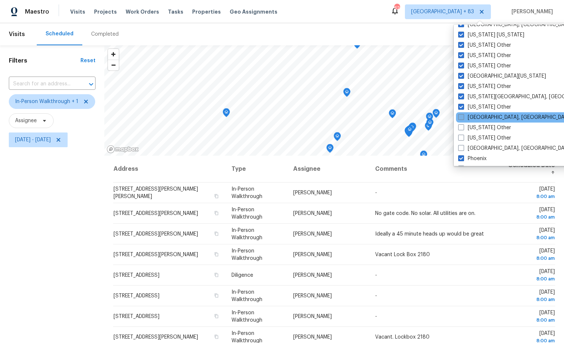
drag, startPoint x: 462, startPoint y: 118, endPoint x: 462, endPoint y: 125, distance: 7.0
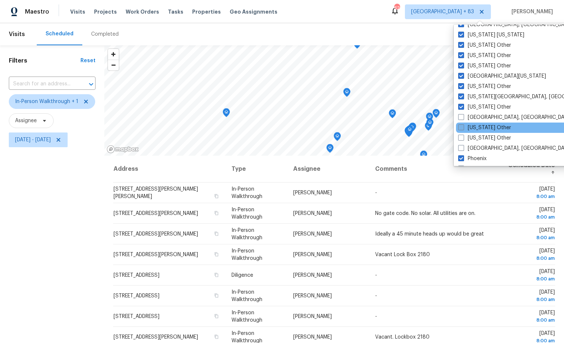
click at [462, 118] on span at bounding box center [461, 117] width 6 height 6
click at [462, 118] on input "Omaha, NE" at bounding box center [460, 116] width 5 height 5
checkbox input "true"
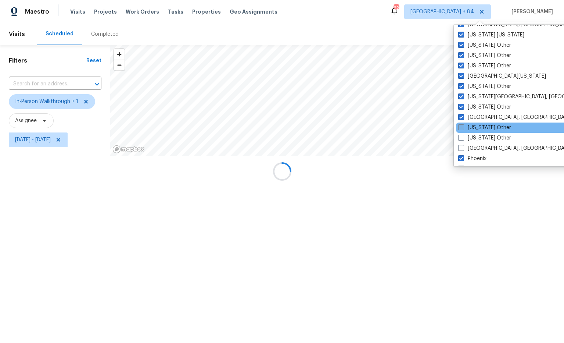
click at [462, 125] on span at bounding box center [461, 127] width 6 height 6
click at [462, 125] on input "Oregon Other" at bounding box center [460, 126] width 5 height 5
checkbox input "true"
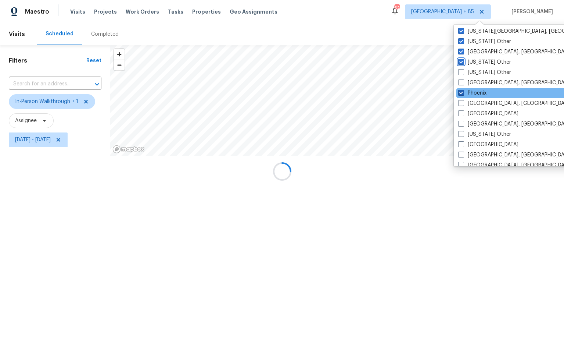
scroll to position [830, 0]
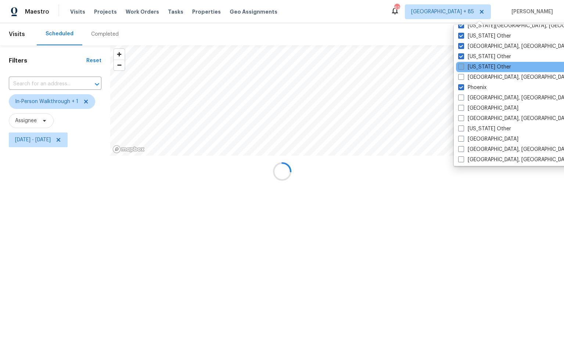
click at [459, 64] on span at bounding box center [461, 67] width 6 height 6
click at [459, 64] on input "Pennsylvania Other" at bounding box center [460, 65] width 5 height 5
checkbox input "true"
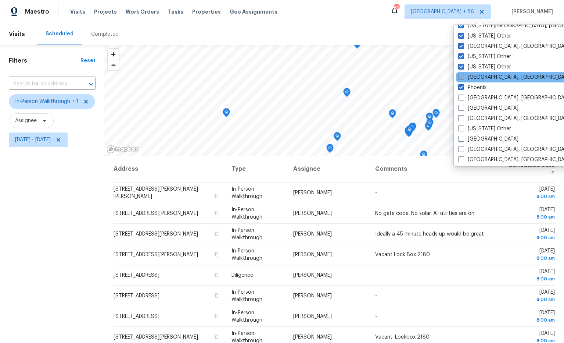
click at [459, 75] on span at bounding box center [461, 77] width 6 height 6
click at [459, 75] on input "Philadelphia, PA" at bounding box center [460, 76] width 5 height 5
checkbox input "true"
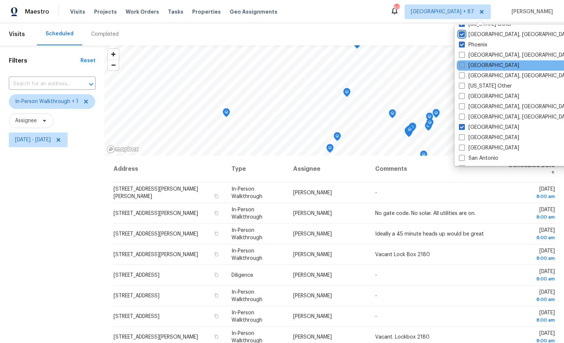
scroll to position [870, 0]
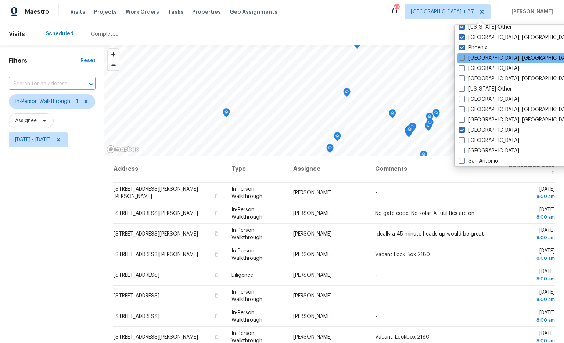
click at [461, 58] on span at bounding box center [462, 58] width 6 height 6
click at [461, 58] on input "Pittsburgh, PA" at bounding box center [461, 56] width 5 height 5
checkbox input "true"
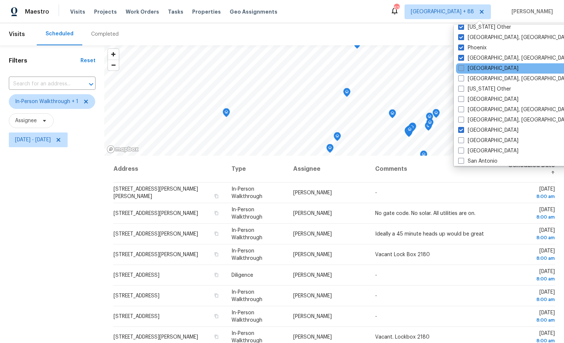
drag, startPoint x: 462, startPoint y: 67, endPoint x: 462, endPoint y: 71, distance: 4.0
click at [462, 67] on span at bounding box center [461, 68] width 6 height 6
click at [462, 67] on input "Portland" at bounding box center [460, 67] width 5 height 5
checkbox input "true"
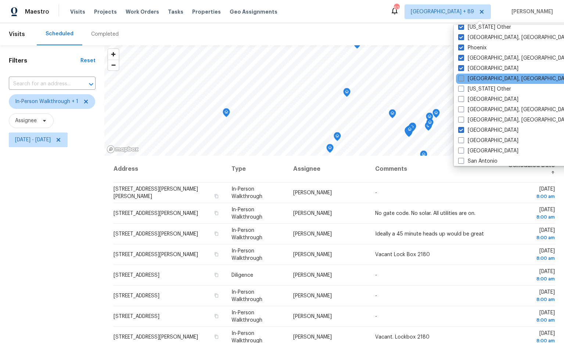
click at [462, 76] on span at bounding box center [461, 78] width 6 height 6
click at [462, 76] on input "Prescott, AZ" at bounding box center [460, 77] width 5 height 5
checkbox input "true"
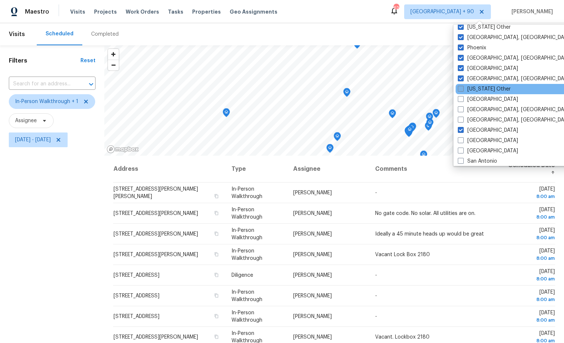
click at [462, 88] on span at bounding box center [461, 89] width 6 height 6
click at [462, 88] on input "Puerto Rico Other" at bounding box center [460, 87] width 5 height 5
checkbox input "true"
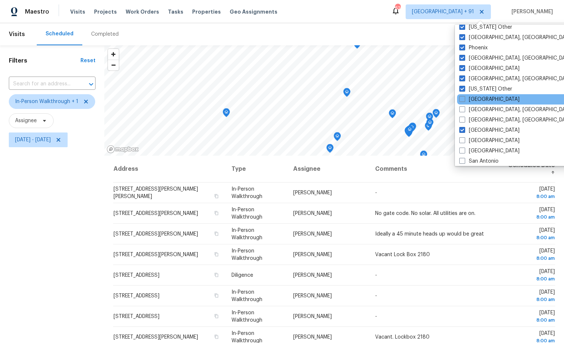
drag, startPoint x: 462, startPoint y: 97, endPoint x: 461, endPoint y: 103, distance: 6.0
click at [462, 97] on span at bounding box center [462, 99] width 6 height 6
click at [462, 97] on input "Raleigh" at bounding box center [461, 98] width 5 height 5
checkbox input "true"
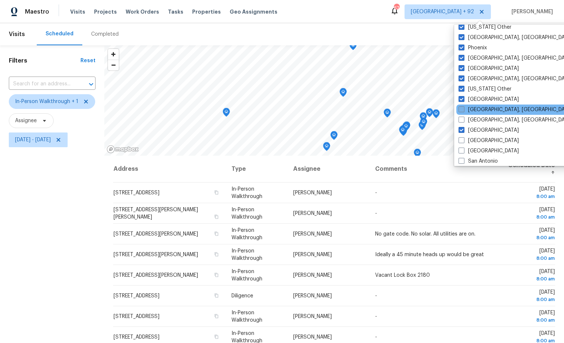
click at [461, 111] on span at bounding box center [462, 109] width 6 height 6
click at [461, 111] on input "Reno, NV" at bounding box center [461, 108] width 5 height 5
checkbox input "true"
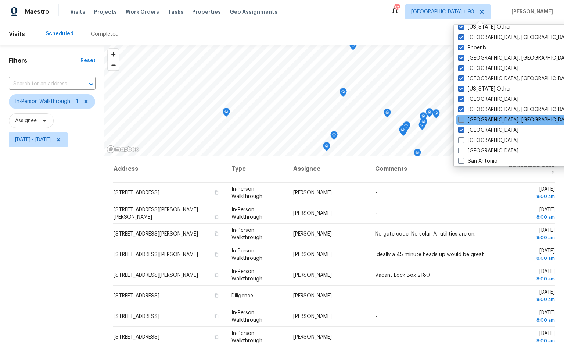
click at [463, 118] on span at bounding box center [461, 120] width 6 height 6
click at [463, 118] on input "Richmond, VA" at bounding box center [460, 118] width 5 height 5
checkbox input "true"
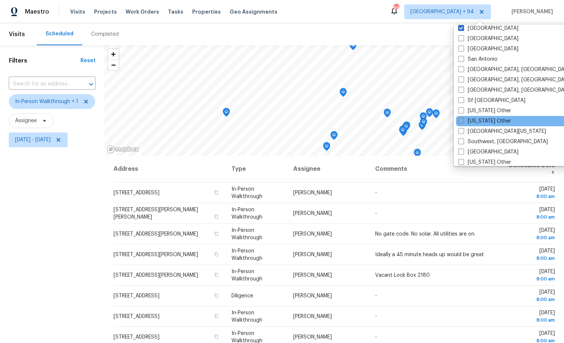
scroll to position [973, 0]
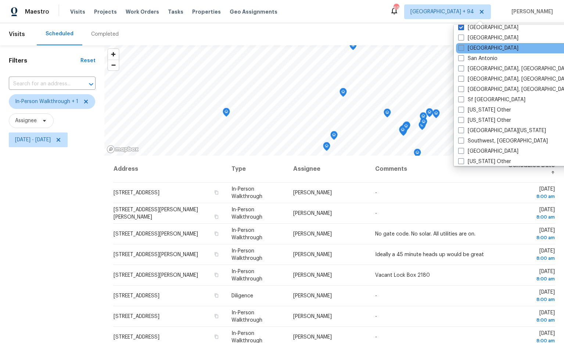
drag, startPoint x: 462, startPoint y: 37, endPoint x: 462, endPoint y: 46, distance: 8.8
click at [462, 37] on span at bounding box center [461, 38] width 6 height 6
click at [462, 37] on input "Sacramento" at bounding box center [460, 36] width 5 height 5
checkbox input "true"
click at [462, 46] on span at bounding box center [461, 48] width 6 height 6
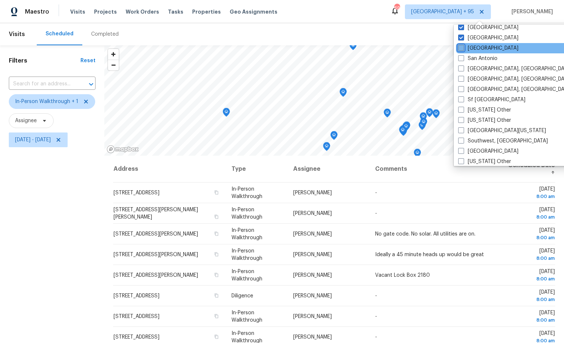
click at [462, 46] on input "Salt Lake City" at bounding box center [460, 46] width 5 height 5
checkbox input "true"
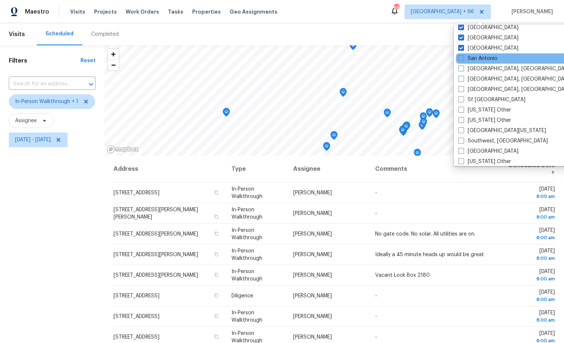
click at [459, 58] on span at bounding box center [461, 58] width 6 height 6
click at [459, 58] on input "San Antonio" at bounding box center [460, 57] width 5 height 5
checkbox input "true"
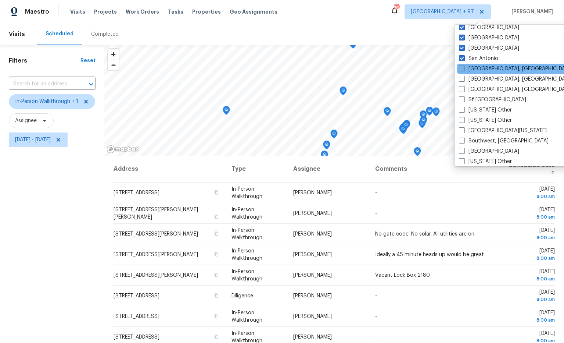
click at [465, 70] on span at bounding box center [462, 68] width 6 height 6
click at [464, 70] on input "San Diego, CA" at bounding box center [461, 67] width 5 height 5
checkbox input "true"
click at [460, 78] on span at bounding box center [461, 79] width 6 height 6
click at [460, 78] on input "Savannah, GA" at bounding box center [460, 77] width 5 height 5
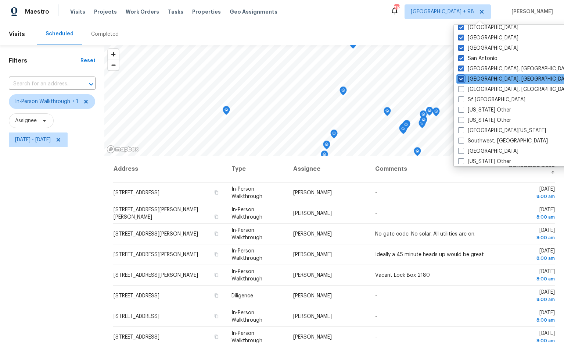
checkbox input "true"
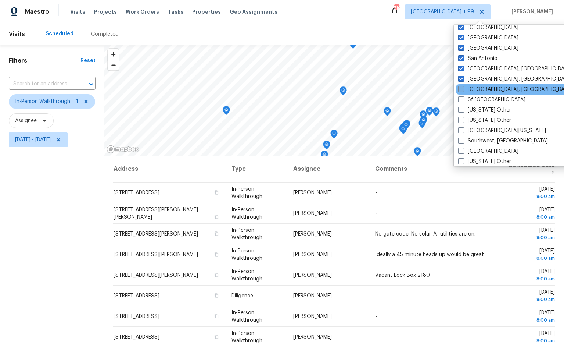
click at [462, 87] on span at bounding box center [461, 89] width 6 height 6
click at [462, 87] on input "Seattle, WA" at bounding box center [460, 88] width 5 height 5
checkbox input "true"
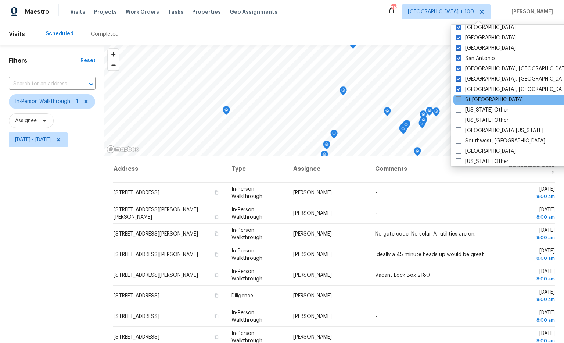
click at [461, 99] on span at bounding box center [459, 99] width 6 height 6
click at [461, 99] on input "Sf Bay Area" at bounding box center [458, 98] width 5 height 5
checkbox input "true"
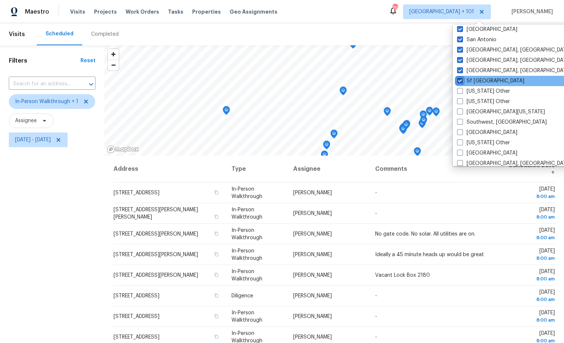
scroll to position [994, 0]
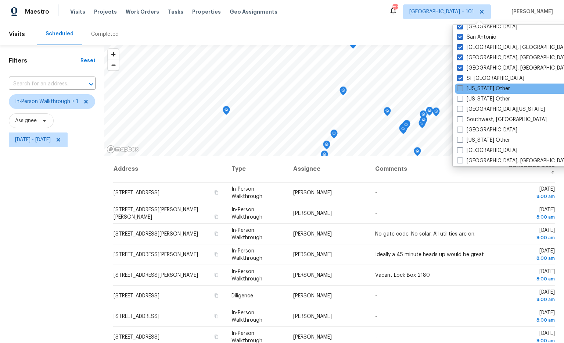
click at [459, 90] on span at bounding box center [460, 88] width 6 height 6
click at [459, 90] on input "South Carolina Other" at bounding box center [459, 87] width 5 height 5
checkbox input "true"
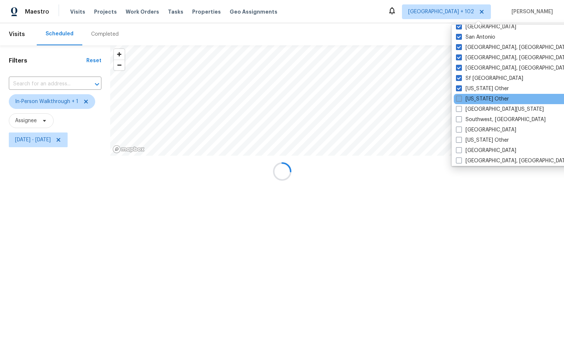
click at [459, 97] on span at bounding box center [459, 99] width 6 height 6
click at [459, 97] on input "South Dakota Other" at bounding box center [458, 97] width 5 height 5
checkbox input "true"
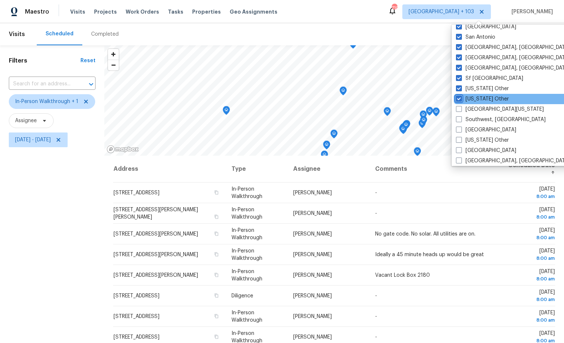
scroll to position [1020, 0]
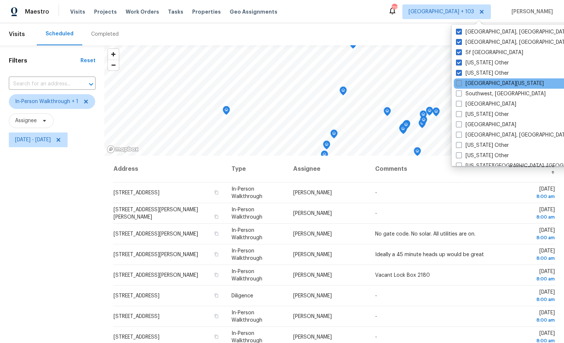
click at [458, 85] on span at bounding box center [459, 83] width 6 height 6
click at [458, 85] on input "South Texas" at bounding box center [458, 82] width 5 height 5
checkbox input "true"
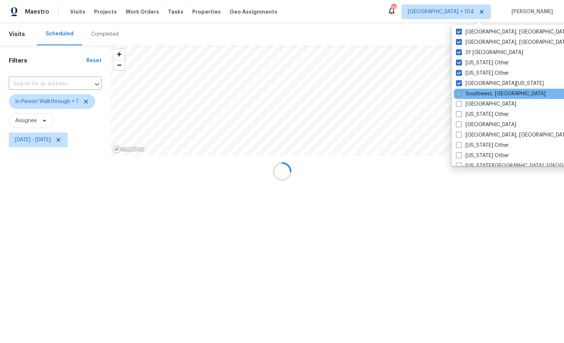
drag, startPoint x: 459, startPoint y: 92, endPoint x: 459, endPoint y: 98, distance: 6.3
click at [459, 92] on span at bounding box center [459, 93] width 6 height 6
click at [459, 92] on input "Southwest, FL" at bounding box center [458, 92] width 5 height 5
checkbox input "true"
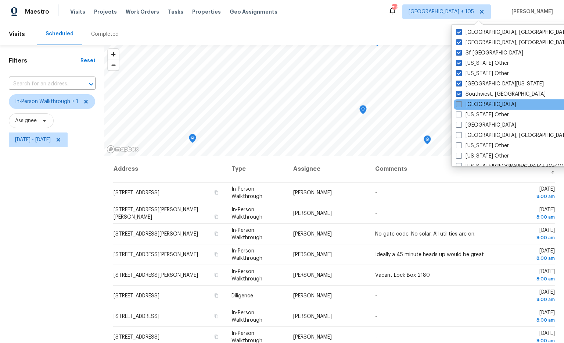
click at [458, 101] on span at bounding box center [459, 104] width 6 height 6
click at [458, 101] on input "St Louis" at bounding box center [458, 103] width 5 height 5
checkbox input "true"
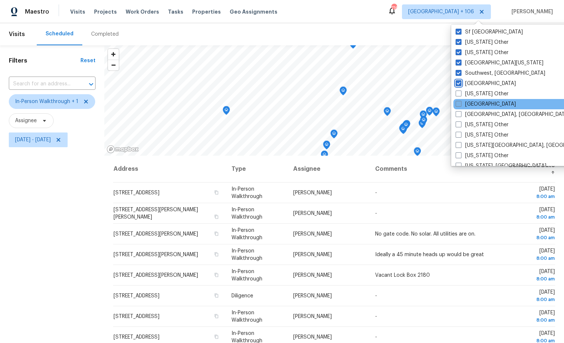
scroll to position [1041, 0]
drag, startPoint x: 459, startPoint y: 93, endPoint x: 460, endPoint y: 100, distance: 6.4
click at [459, 94] on span at bounding box center [459, 93] width 6 height 6
click at [459, 94] on input "Tennessee Other" at bounding box center [458, 92] width 5 height 5
checkbox input "true"
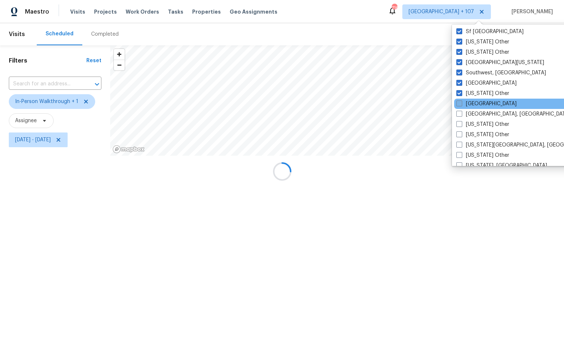
click at [460, 101] on span at bounding box center [460, 103] width 6 height 6
click at [460, 101] on input "Tucson" at bounding box center [459, 102] width 5 height 5
checkbox input "true"
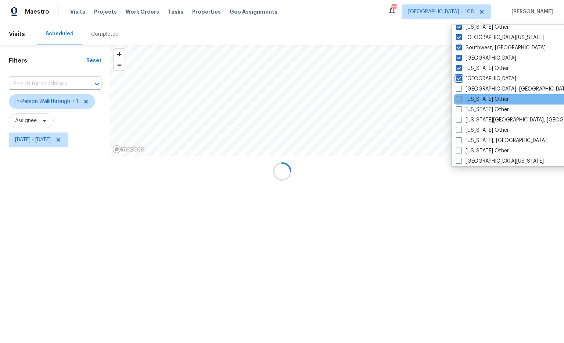
scroll to position [1066, 0]
drag, startPoint x: 459, startPoint y: 88, endPoint x: 460, endPoint y: 95, distance: 7.4
click at [459, 88] on span at bounding box center [459, 88] width 6 height 6
click at [459, 88] on input "Tulsa, OK" at bounding box center [458, 87] width 5 height 5
checkbox input "true"
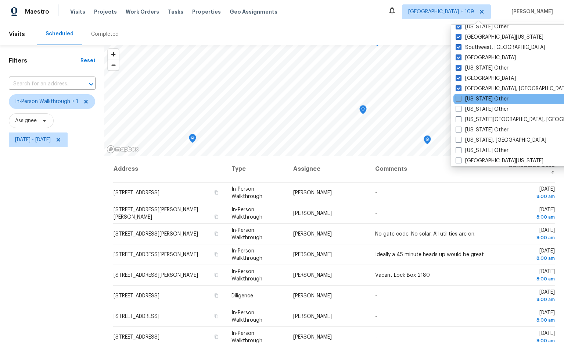
drag, startPoint x: 459, startPoint y: 97, endPoint x: 461, endPoint y: 102, distance: 5.0
click at [459, 97] on span at bounding box center [459, 99] width 6 height 6
click at [459, 97] on input "Utah Other" at bounding box center [458, 97] width 5 height 5
checkbox input "true"
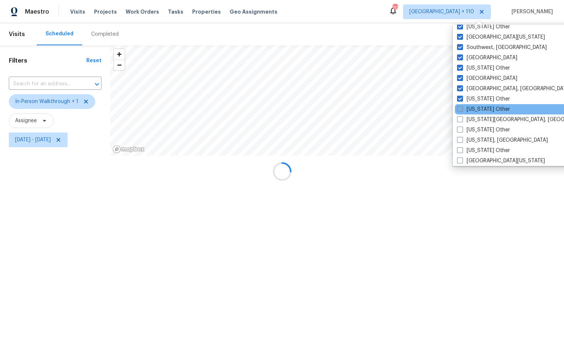
drag, startPoint x: 461, startPoint y: 107, endPoint x: 466, endPoint y: 109, distance: 5.7
click at [461, 107] on span at bounding box center [460, 109] width 6 height 6
click at [461, 107] on input "Vermont Other" at bounding box center [459, 107] width 5 height 5
checkbox input "true"
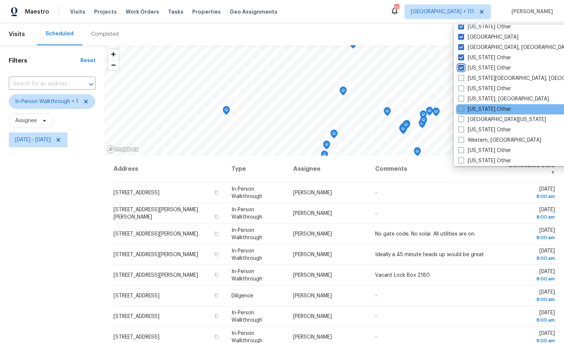
scroll to position [1110, 0]
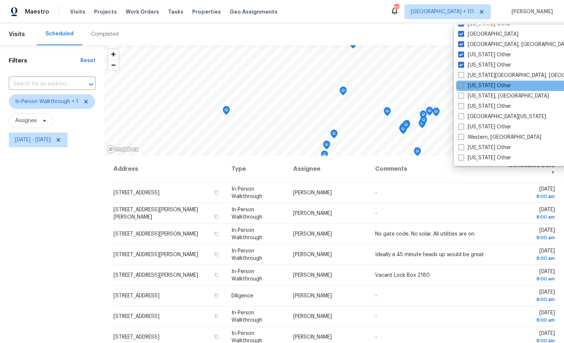
drag, startPoint x: 463, startPoint y: 76, endPoint x: 462, endPoint y: 84, distance: 8.1
click at [462, 76] on span at bounding box center [461, 75] width 6 height 6
click at [462, 76] on input "Virginia Beach, VA" at bounding box center [460, 74] width 5 height 5
checkbox input "true"
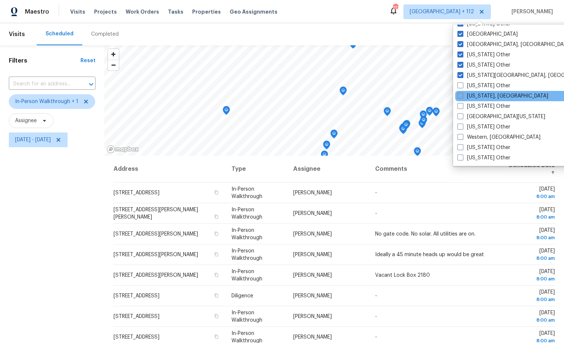
drag, startPoint x: 462, startPoint y: 85, endPoint x: 464, endPoint y: 93, distance: 8.7
click at [462, 85] on span at bounding box center [461, 85] width 6 height 6
click at [462, 85] on input "Virginia Other" at bounding box center [460, 84] width 5 height 5
checkbox input "true"
click at [463, 96] on span at bounding box center [461, 96] width 6 height 6
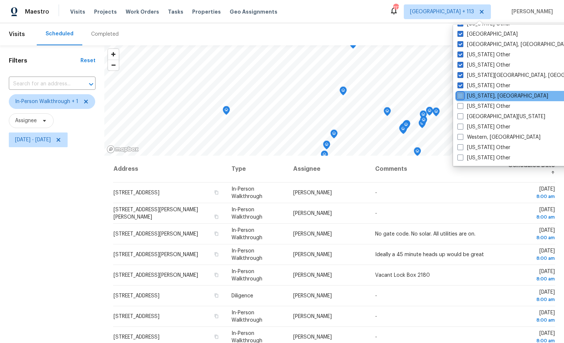
click at [462, 96] on input "Washington, DC" at bounding box center [460, 94] width 5 height 5
checkbox input "true"
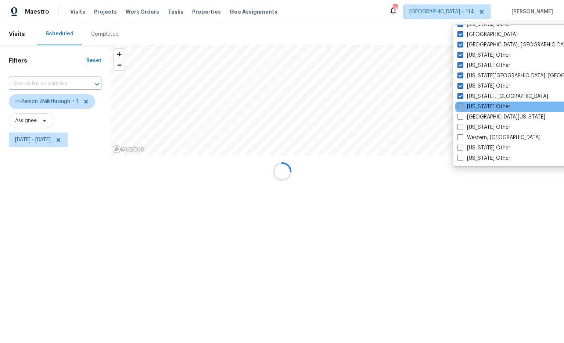
click at [461, 103] on span at bounding box center [461, 106] width 6 height 6
click at [461, 103] on input "Washington Other" at bounding box center [460, 105] width 5 height 5
checkbox input "true"
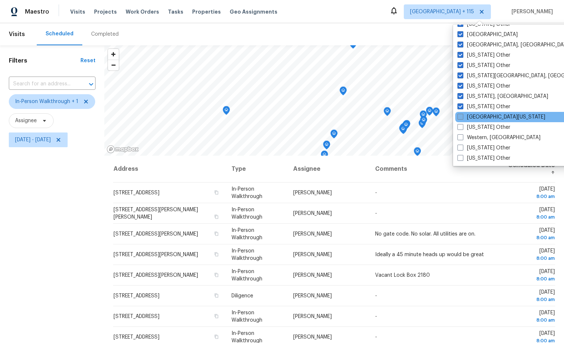
click at [459, 115] on span at bounding box center [461, 117] width 6 height 6
click at [459, 115] on input "West Texas" at bounding box center [460, 115] width 5 height 5
checkbox input "true"
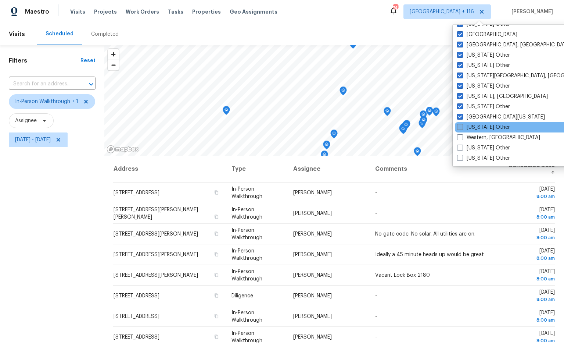
drag, startPoint x: 461, startPoint y: 125, endPoint x: 461, endPoint y: 133, distance: 8.1
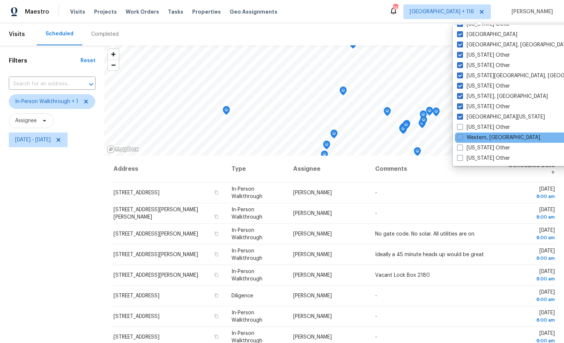
click at [461, 125] on span at bounding box center [460, 127] width 6 height 6
click at [461, 125] on input "West Virginia Other" at bounding box center [459, 126] width 5 height 5
checkbox input "true"
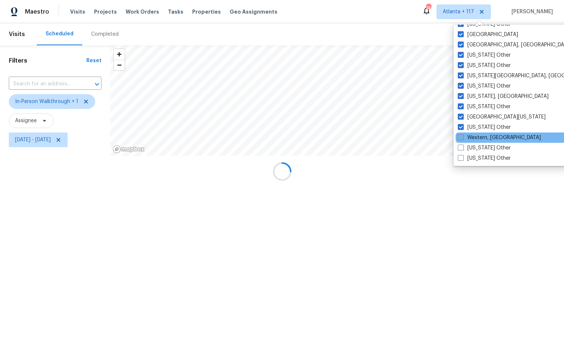
click at [461, 137] on span at bounding box center [461, 137] width 6 height 6
click at [461, 137] on input "Western, NY" at bounding box center [460, 136] width 5 height 5
checkbox input "true"
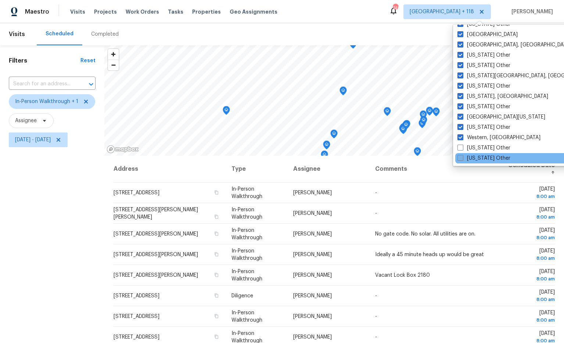
drag, startPoint x: 460, startPoint y: 148, endPoint x: 461, endPoint y: 155, distance: 7.4
click at [460, 149] on span at bounding box center [461, 147] width 6 height 6
click at [460, 149] on input "Wisconsin Other" at bounding box center [460, 146] width 5 height 5
checkbox input "true"
click at [460, 156] on span at bounding box center [461, 158] width 6 height 6
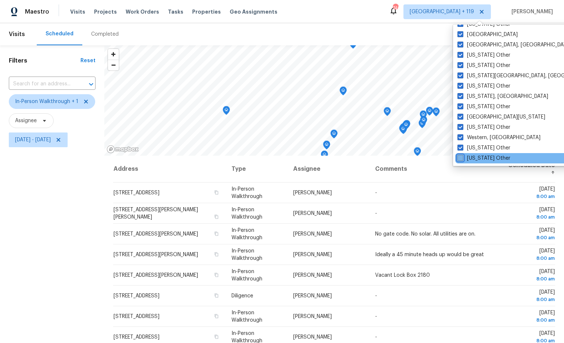
click at [460, 156] on input "Wyoming Other" at bounding box center [460, 156] width 5 height 5
checkbox input "true"
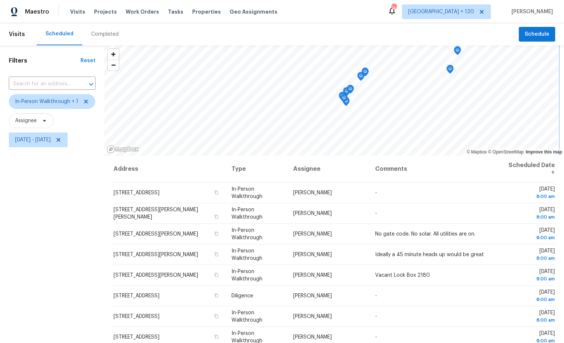
click at [418, 38] on div "Visits Scheduled Completed Schedule Filters Reset ​ In-Person Walkthrough + 1 A…" at bounding box center [282, 182] width 564 height 319
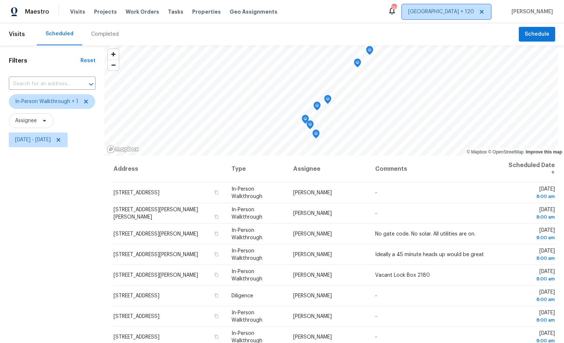
click at [474, 13] on span "Atlanta + 120" at bounding box center [441, 11] width 66 height 7
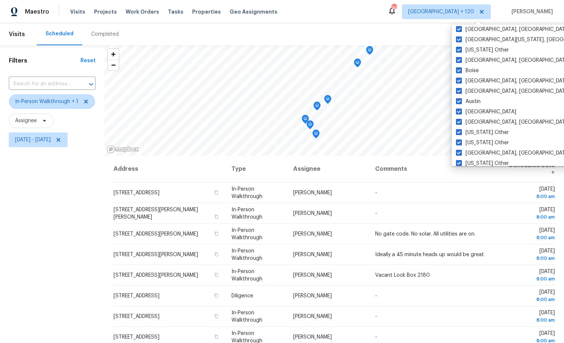
scroll to position [1110, 0]
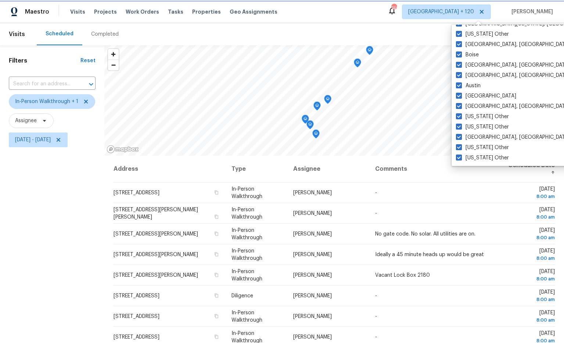
click at [484, 12] on icon at bounding box center [482, 12] width 4 height 4
checkbox input "false"
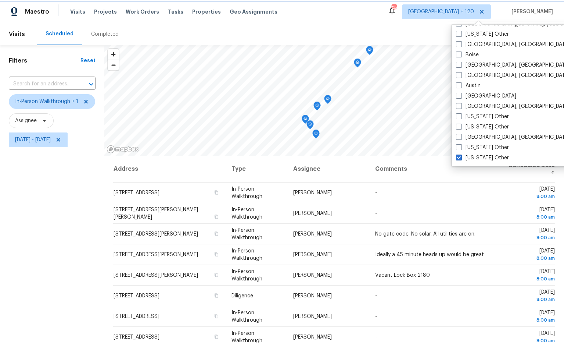
checkbox input "false"
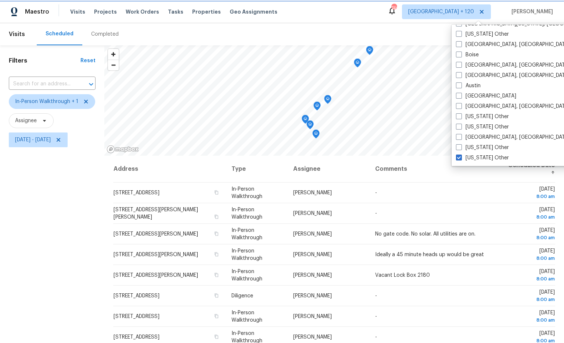
checkbox input "false"
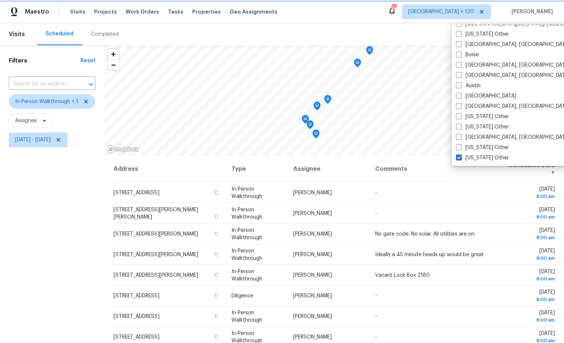
checkbox input "false"
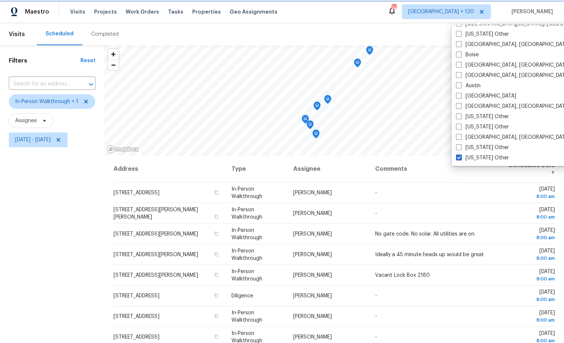
checkbox input "false"
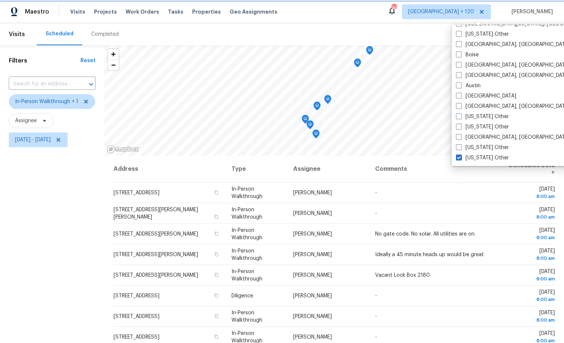
checkbox input "false"
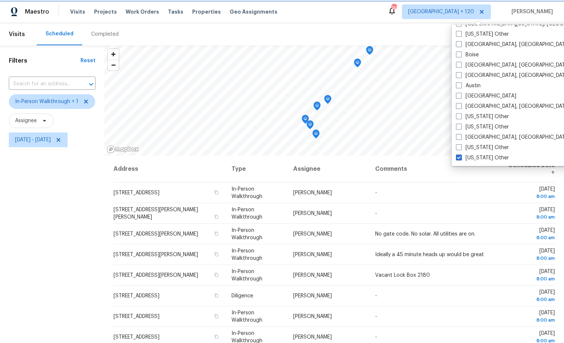
checkbox input "false"
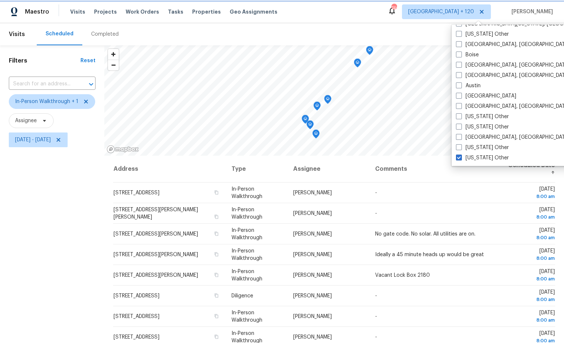
checkbox input "false"
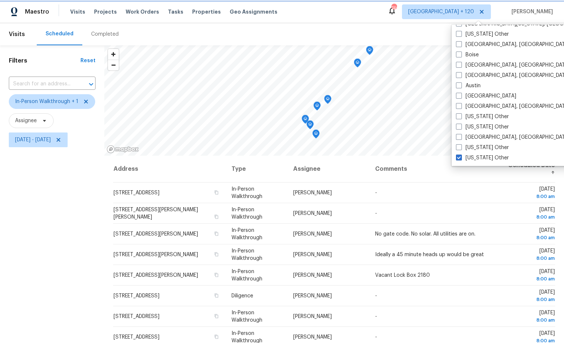
checkbox input "false"
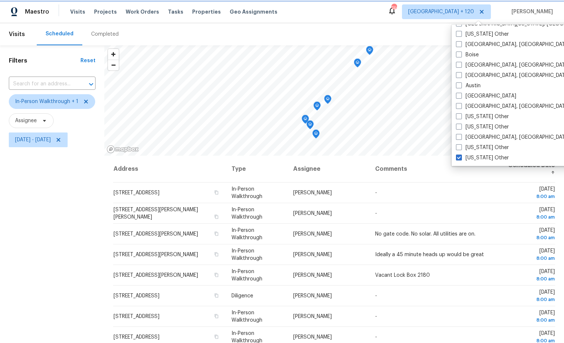
checkbox input "false"
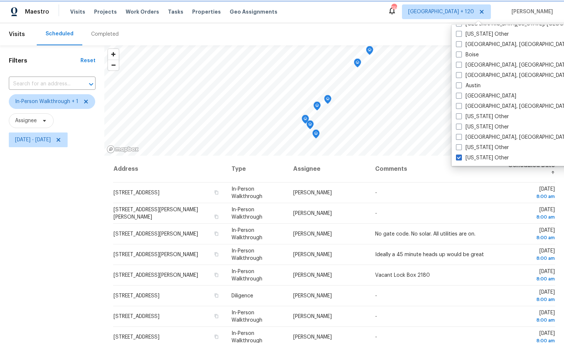
checkbox input "false"
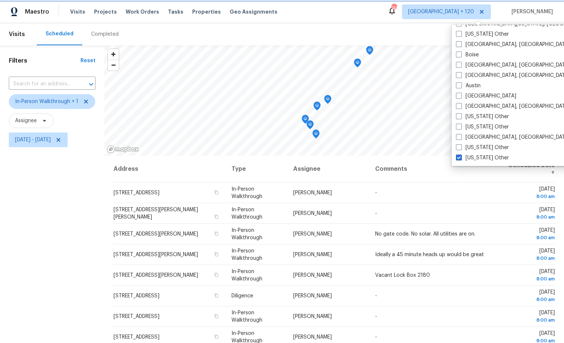
checkbox input "false"
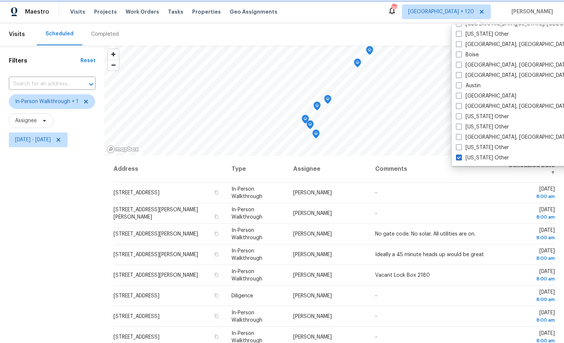
checkbox input "false"
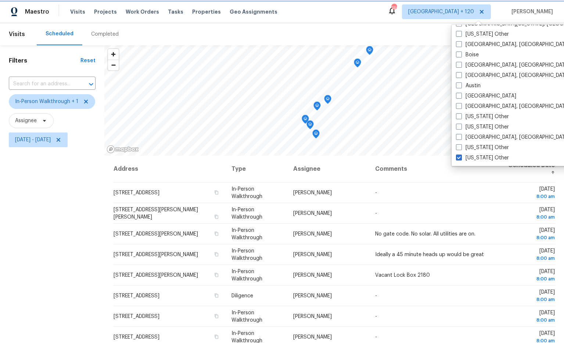
checkbox input "false"
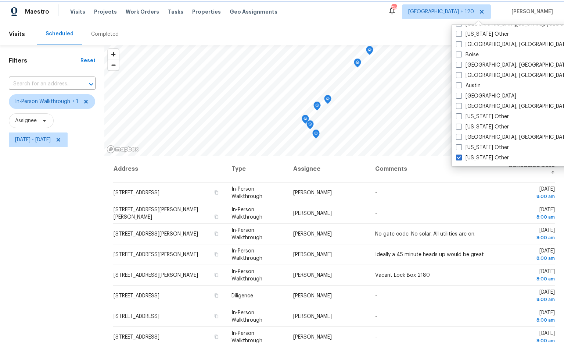
checkbox input "false"
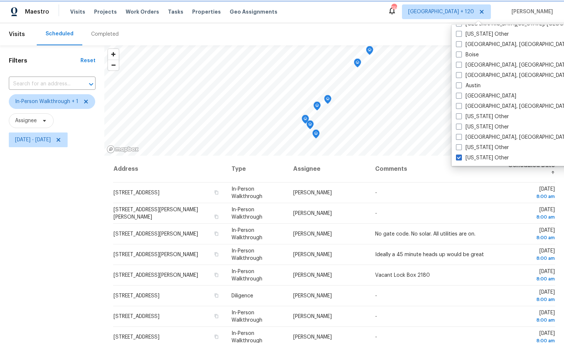
checkbox input "false"
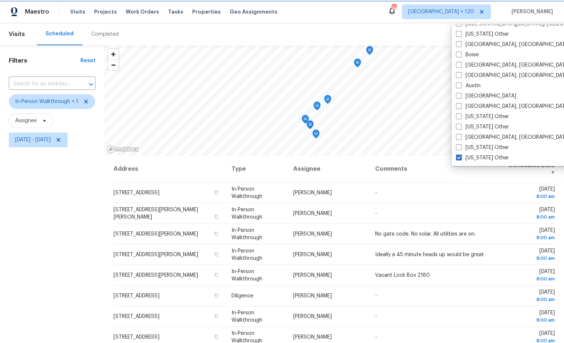
checkbox input "false"
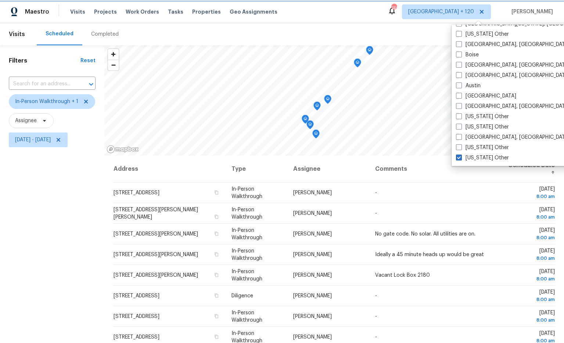
checkbox input "false"
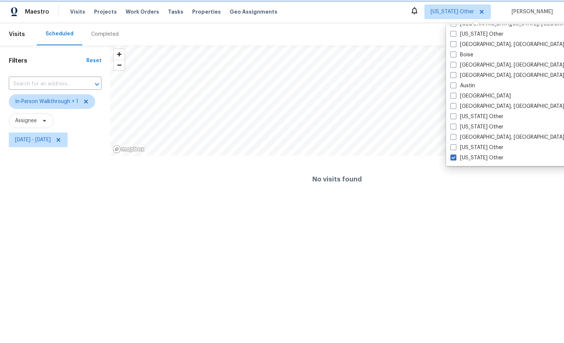
click at [474, 11] on span "Alabama Other" at bounding box center [452, 11] width 43 height 7
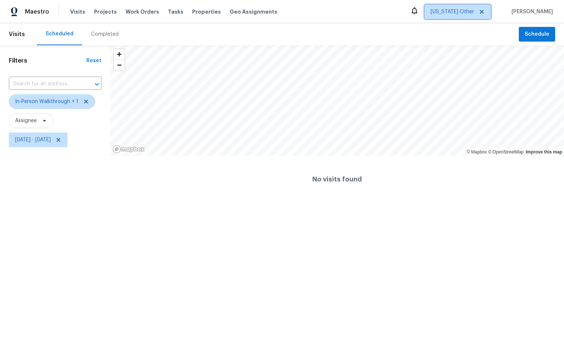
click at [474, 12] on span "Alabama Other" at bounding box center [452, 11] width 43 height 7
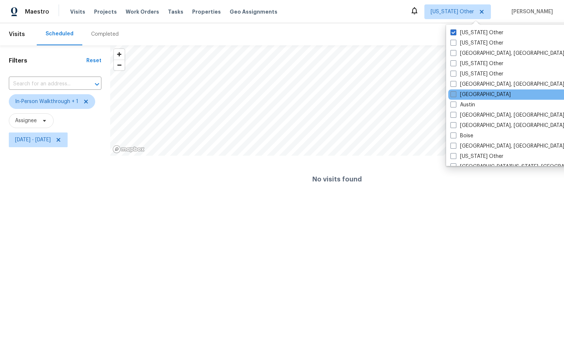
click at [473, 97] on label "Atlanta" at bounding box center [481, 94] width 60 height 7
click at [455, 96] on input "Atlanta" at bounding box center [453, 93] width 5 height 5
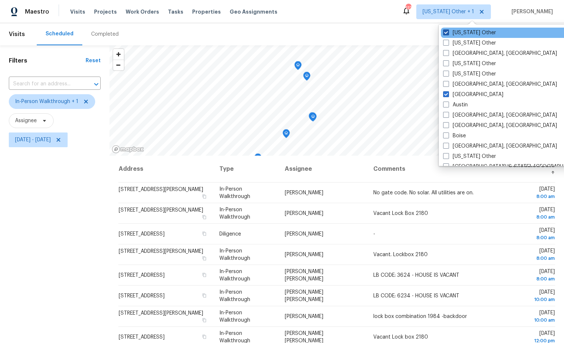
click at [448, 32] on span at bounding box center [446, 32] width 6 height 6
click at [448, 32] on input "Alabama Other" at bounding box center [445, 31] width 5 height 5
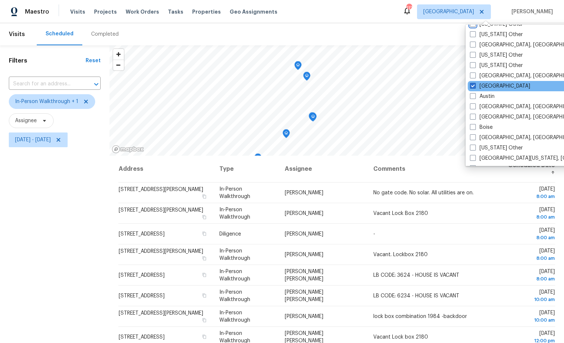
scroll to position [26, 0]
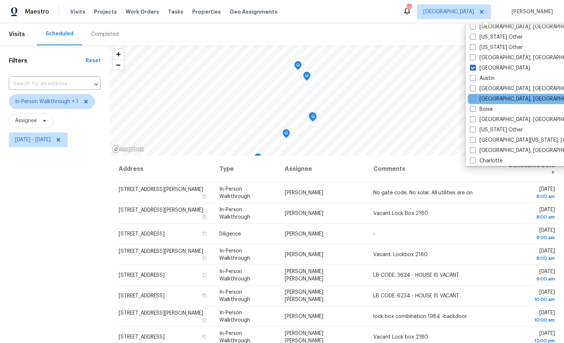
click at [500, 96] on label "Birmingham, AL" at bounding box center [527, 98] width 114 height 7
click at [475, 96] on input "Birmingham, AL" at bounding box center [472, 97] width 5 height 5
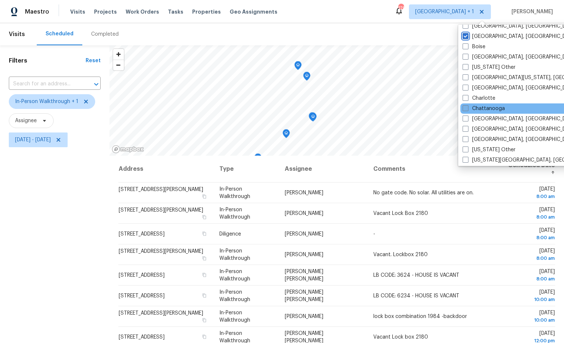
scroll to position [90, 0]
click at [494, 109] on label "Chattanooga" at bounding box center [484, 107] width 42 height 7
click at [468, 108] on input "Chattanooga" at bounding box center [465, 106] width 5 height 5
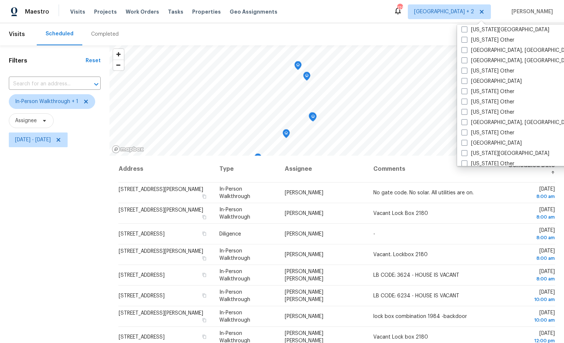
scroll to position [334, 0]
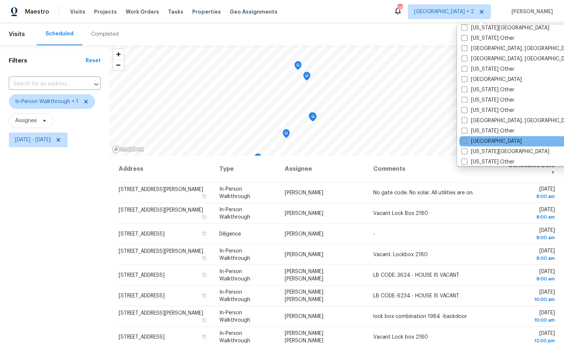
click at [494, 141] on label "Jacksonville" at bounding box center [492, 140] width 60 height 7
click at [466, 141] on input "Jacksonville" at bounding box center [464, 139] width 5 height 5
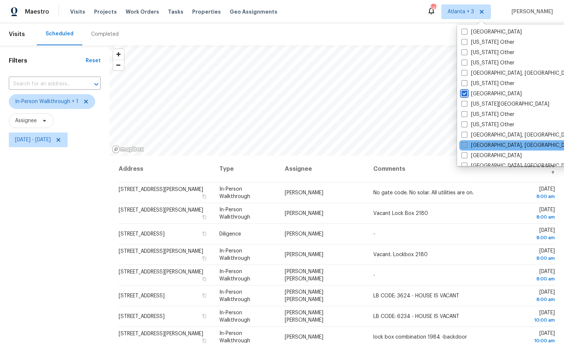
scroll to position [387, 0]
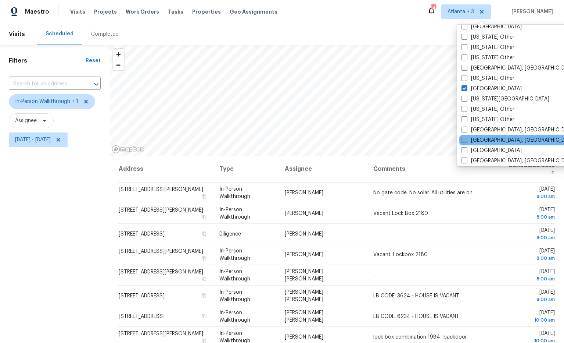
click at [497, 140] on label "Knoxville, TN" at bounding box center [519, 139] width 114 height 7
click at [466, 140] on input "Knoxville, TN" at bounding box center [464, 138] width 5 height 5
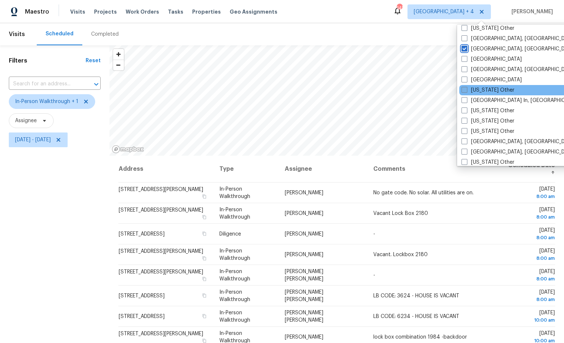
scroll to position [494, 0]
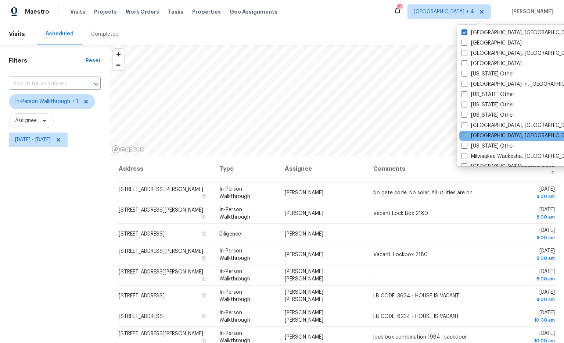
click at [492, 135] on label "[GEOGRAPHIC_DATA], [GEOGRAPHIC_DATA]" at bounding box center [519, 135] width 114 height 7
click at [466, 135] on input "[GEOGRAPHIC_DATA], [GEOGRAPHIC_DATA]" at bounding box center [464, 134] width 5 height 5
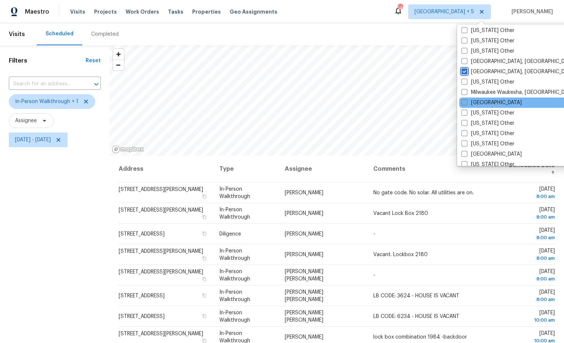
scroll to position [569, 0]
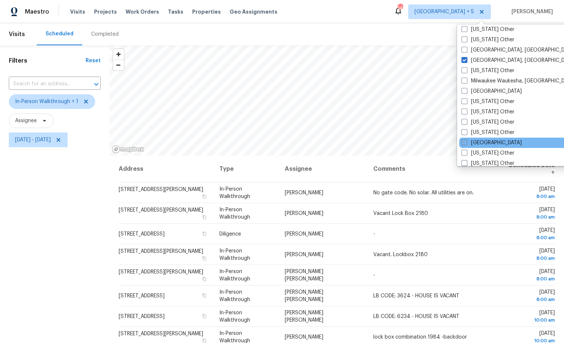
click at [490, 139] on label "Nashville" at bounding box center [492, 142] width 60 height 7
click at [466, 139] on input "Nashville" at bounding box center [464, 141] width 5 height 5
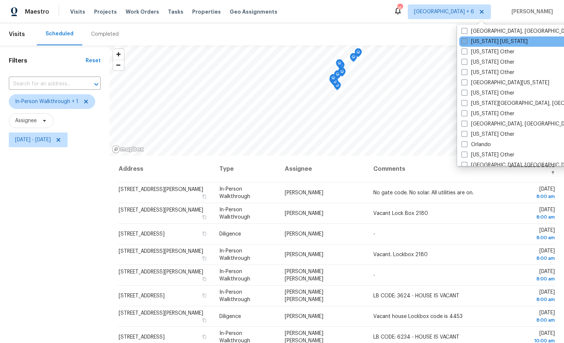
scroll to position [740, 0]
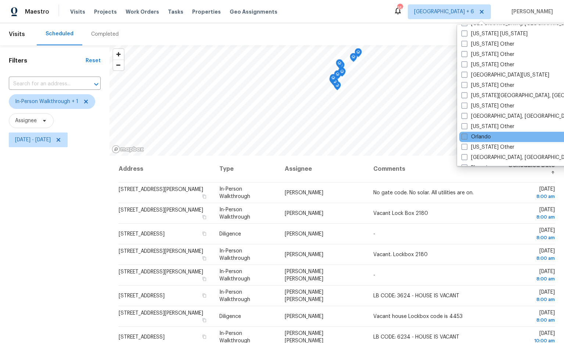
click at [490, 136] on label "Orlando" at bounding box center [476, 136] width 29 height 7
click at [466, 136] on input "Orlando" at bounding box center [464, 135] width 5 height 5
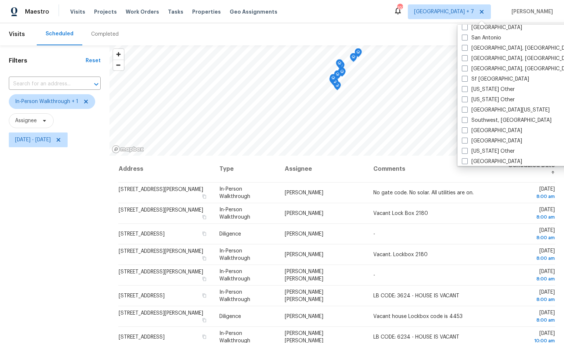
scroll to position [985, 0]
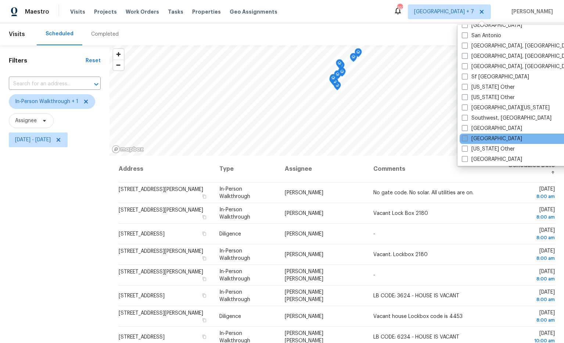
click at [486, 136] on label "Tampa" at bounding box center [492, 138] width 60 height 7
click at [467, 136] on input "Tampa" at bounding box center [464, 137] width 5 height 5
click at [402, 7] on div "Maestro Visits Projects Work Orders Tasks Properties Geo Assignments 227 Atlant…" at bounding box center [282, 11] width 564 height 23
